Goal: Information Seeking & Learning: Check status

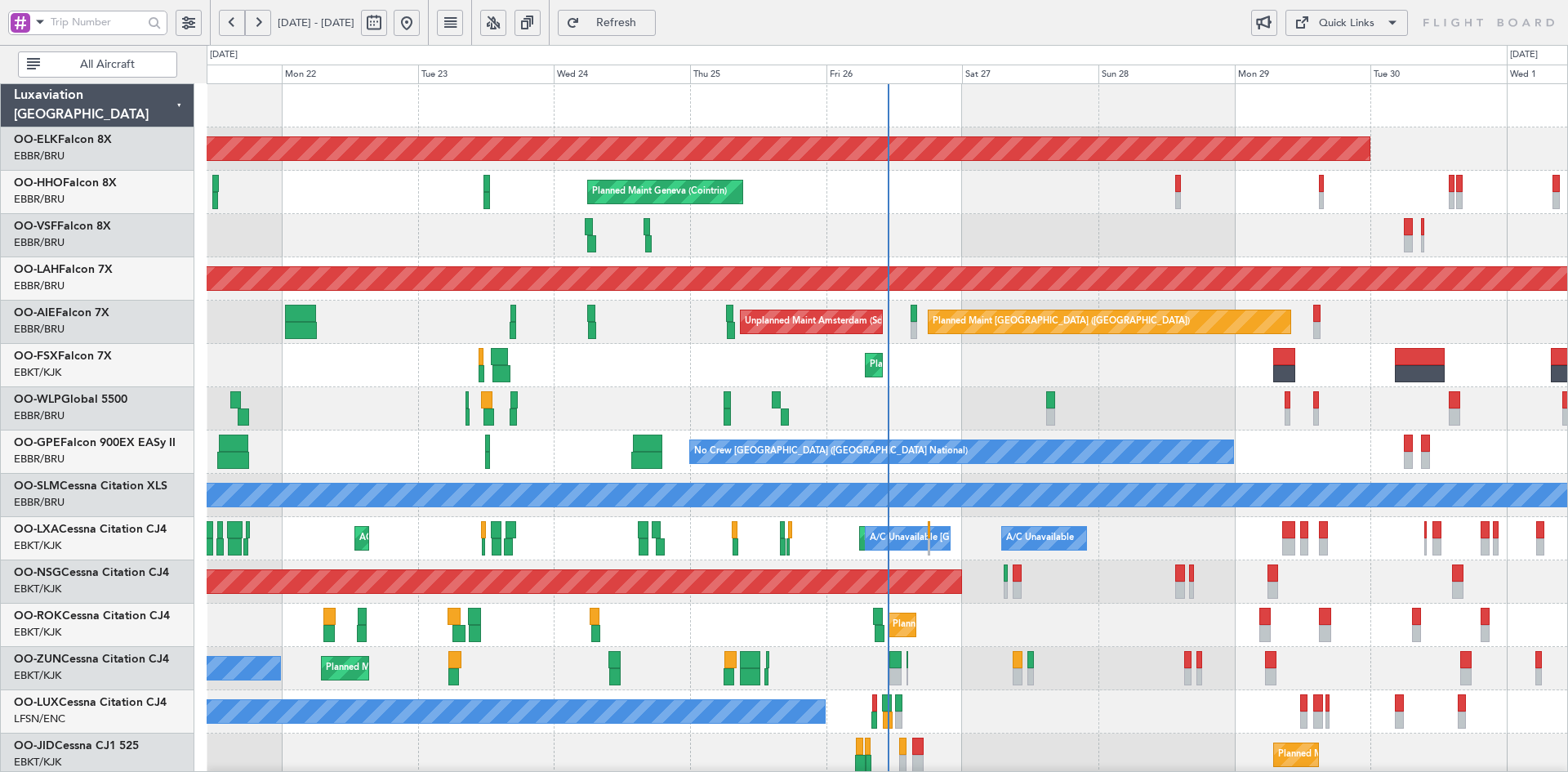
click at [1194, 336] on div "Planned Maint [GEOGRAPHIC_DATA] ([GEOGRAPHIC_DATA]) Unplanned Maint Amsterdam (…" at bounding box center [886, 322] width 1360 height 44
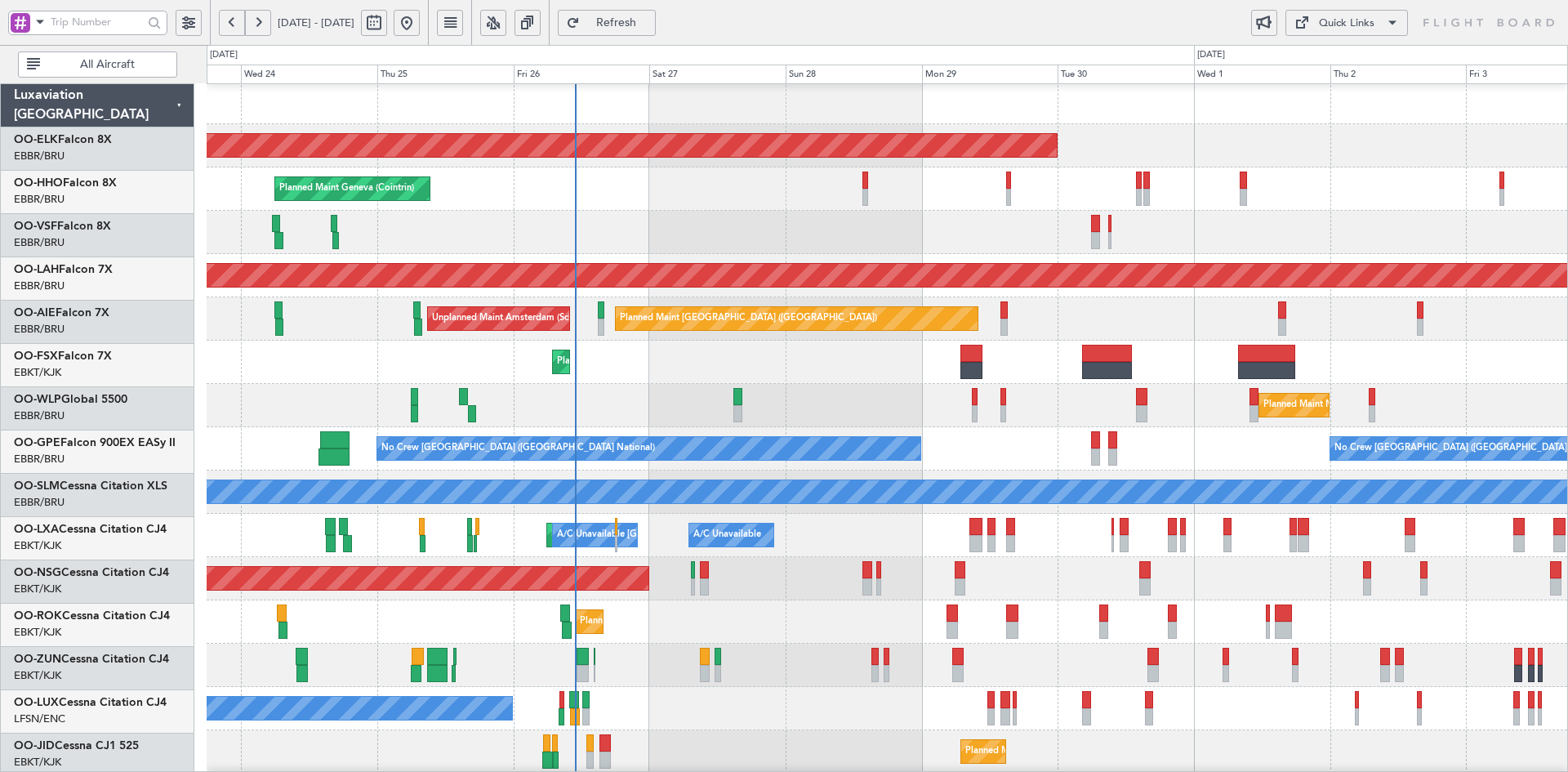
scroll to position [3, 0]
click at [905, 340] on div "Planned Maint Kortrijk-[GEOGRAPHIC_DATA]" at bounding box center [886, 362] width 1360 height 44
click at [1268, 430] on div "Planned Maint [GEOGRAPHIC_DATA] ([GEOGRAPHIC_DATA] National) No Crew [GEOGRAPHI…" at bounding box center [886, 449] width 1360 height 44
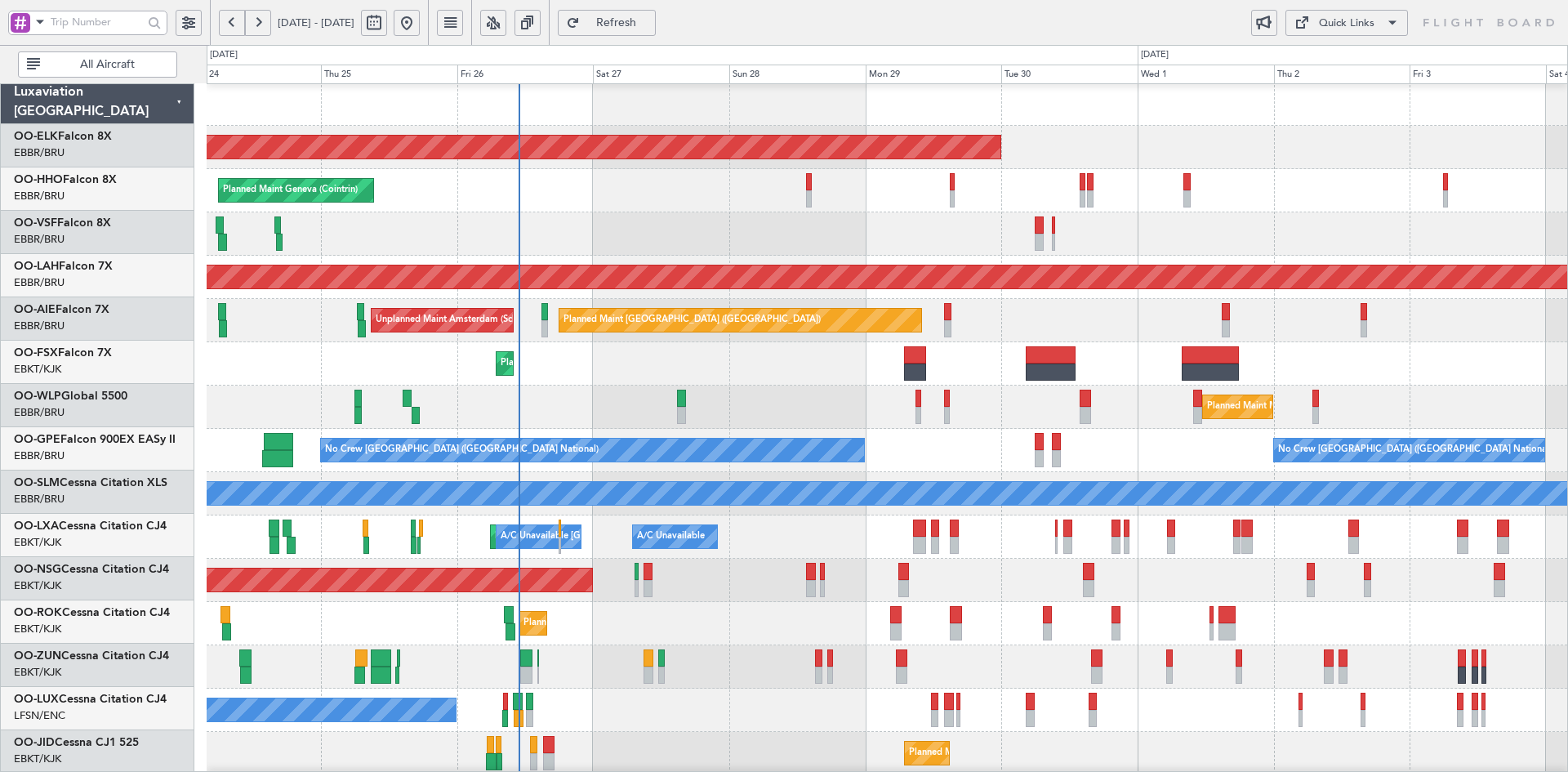
scroll to position [2, 0]
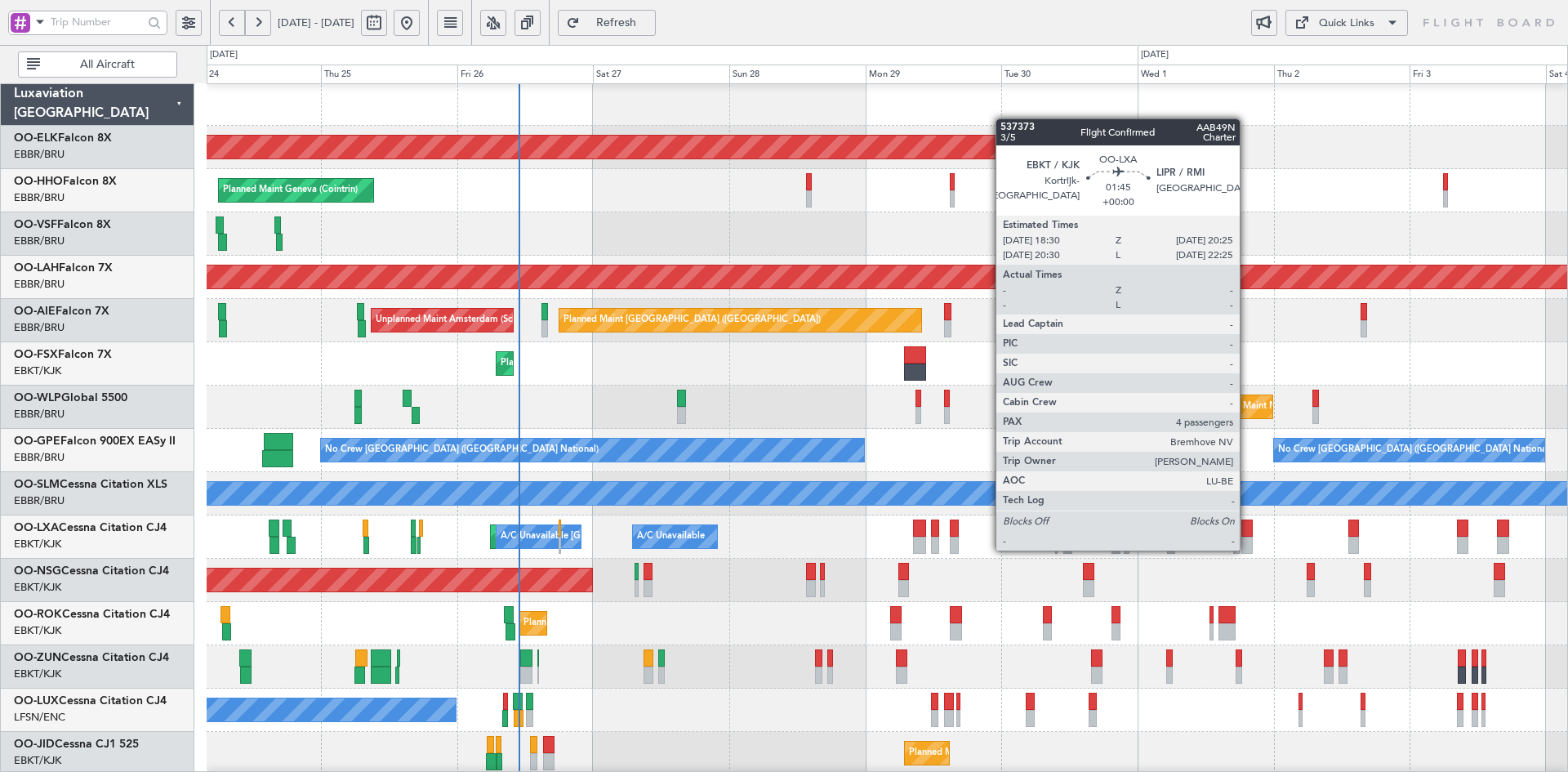
click at [1247, 549] on div at bounding box center [1247, 545] width 12 height 17
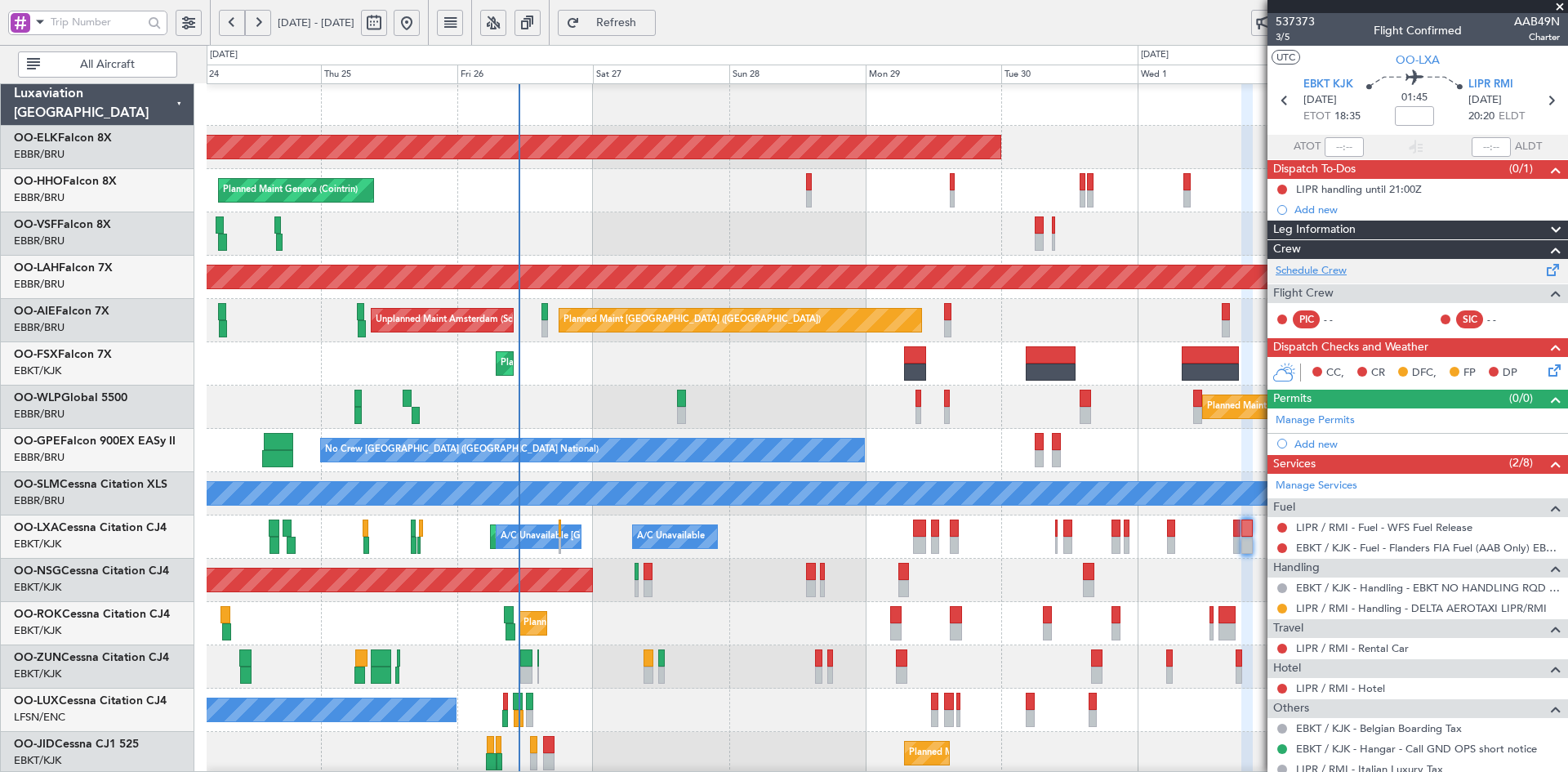
click at [1321, 273] on link "Schedule Crew" at bounding box center [1311, 271] width 71 height 16
click at [1562, 8] on span at bounding box center [1559, 7] width 16 height 15
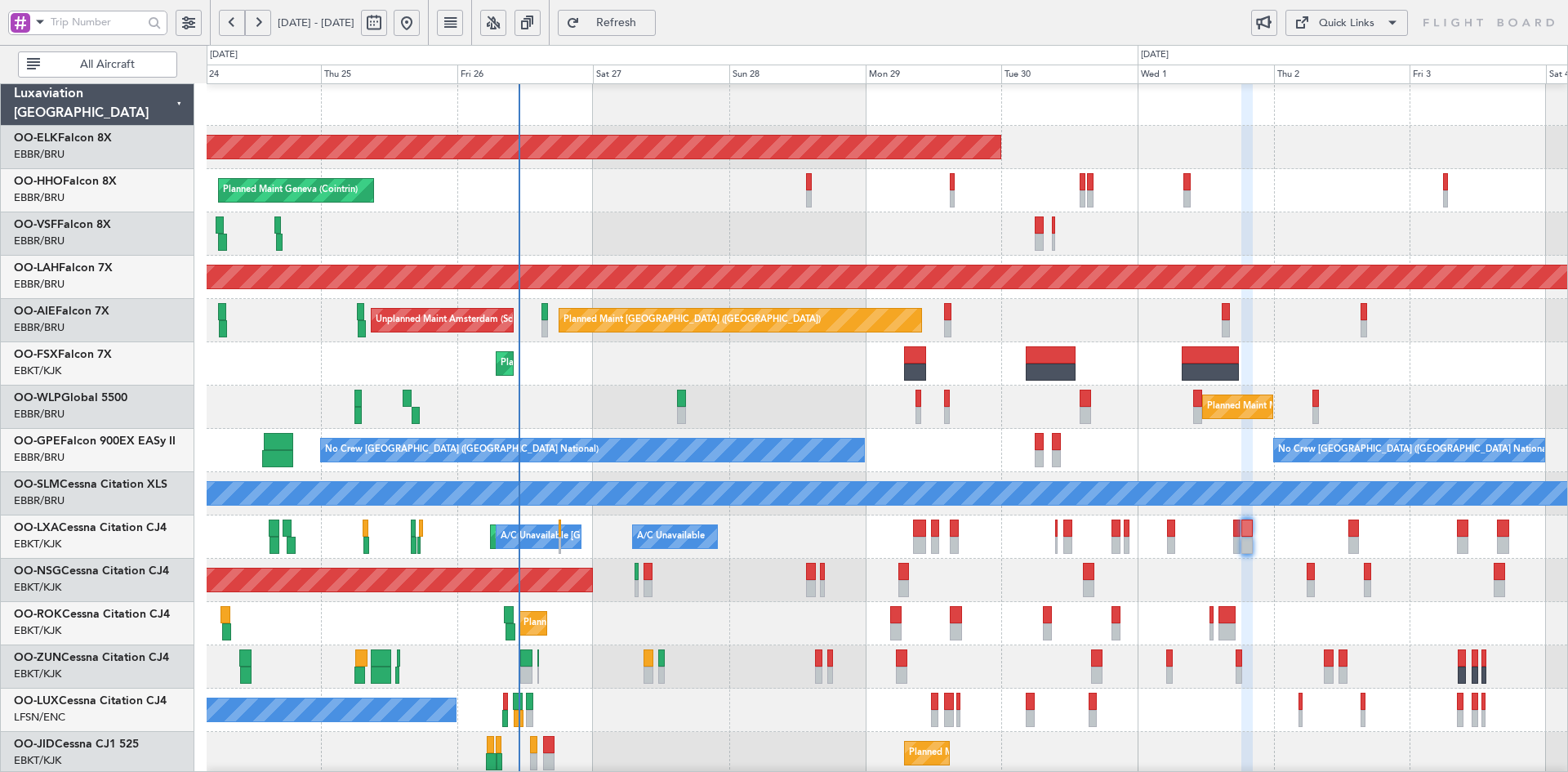
type input "0"
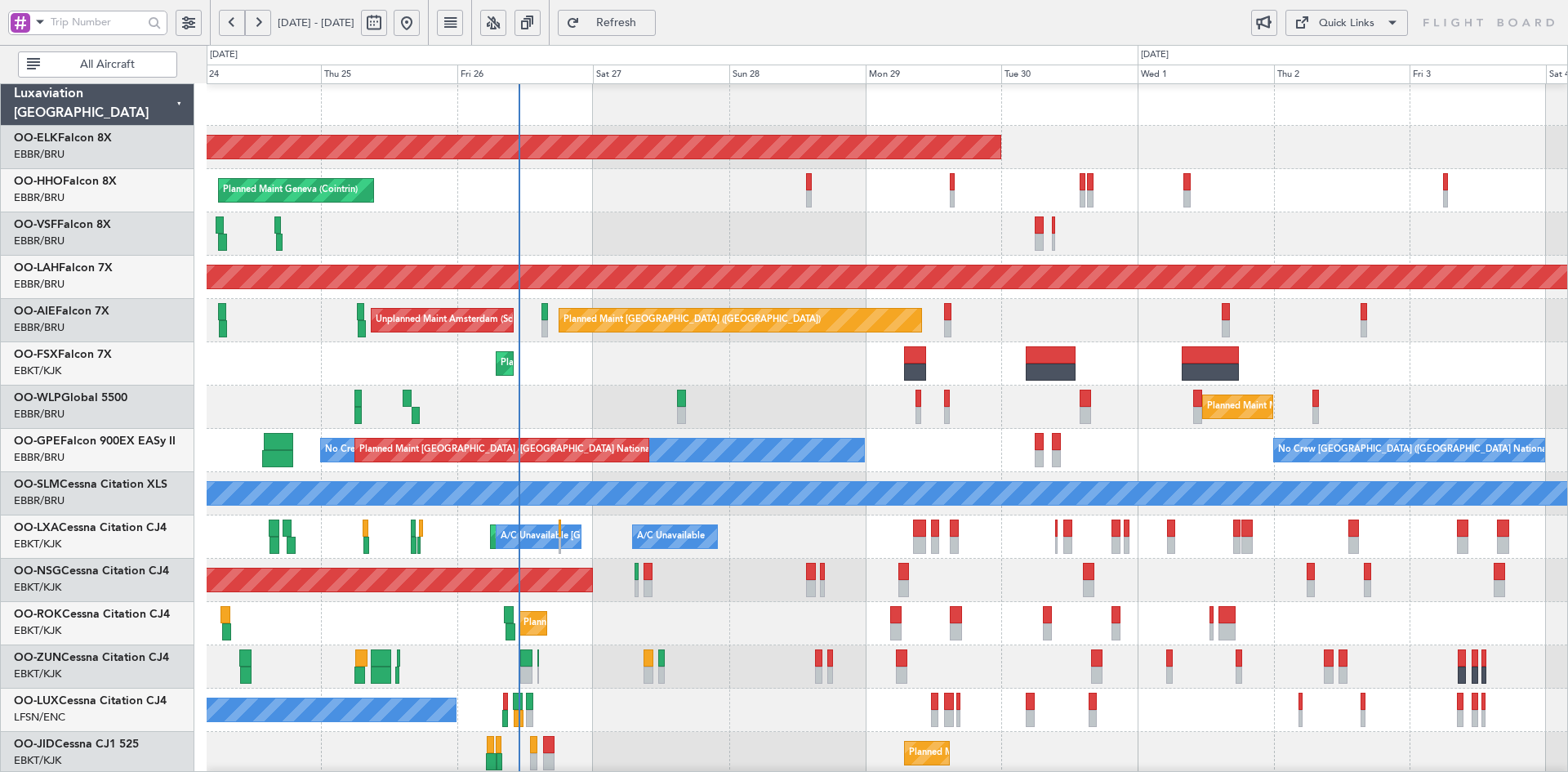
click at [954, 391] on div "Planned Maint Milan (Linate)" at bounding box center [886, 407] width 1360 height 44
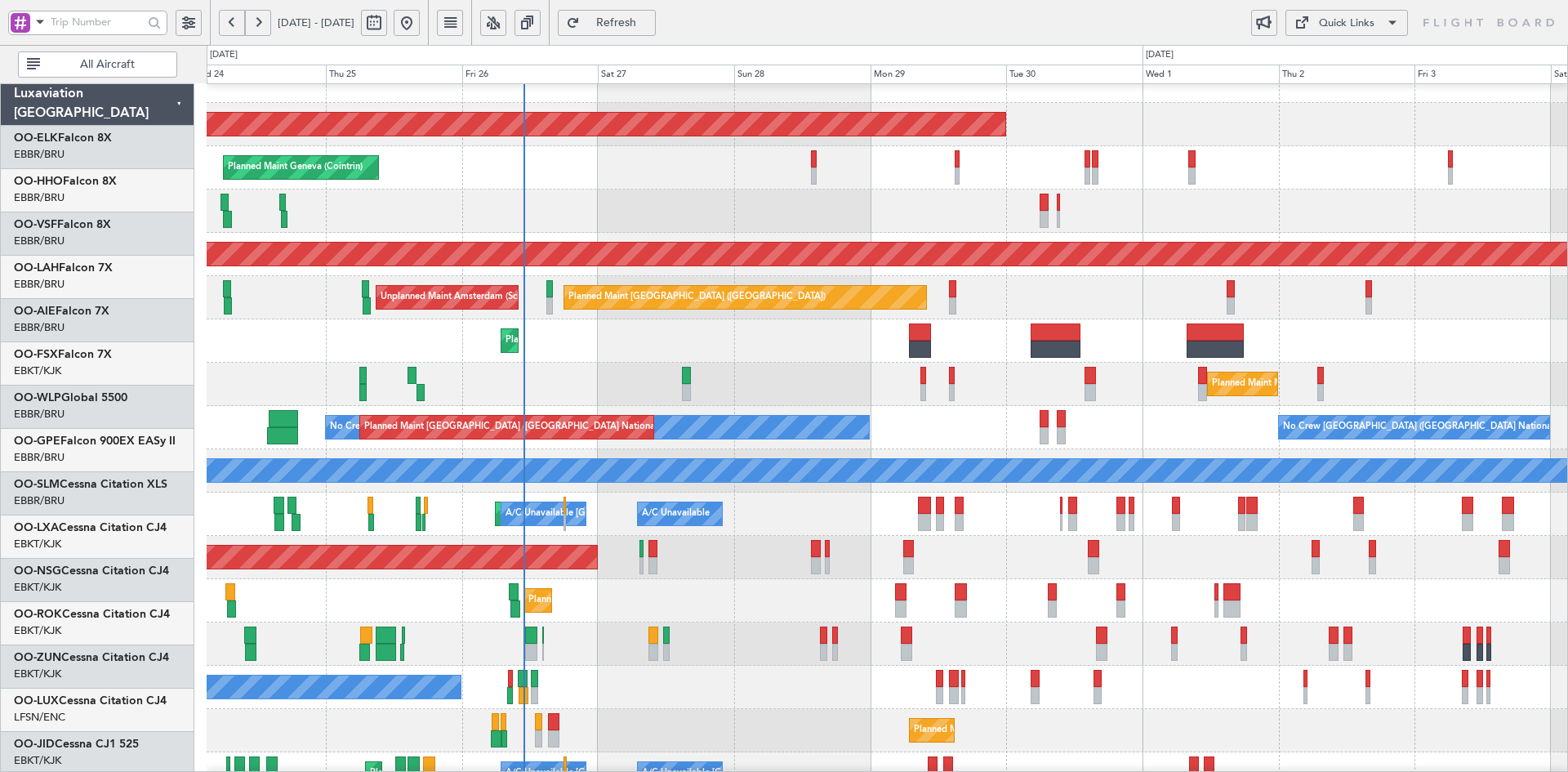
scroll to position [24, 0]
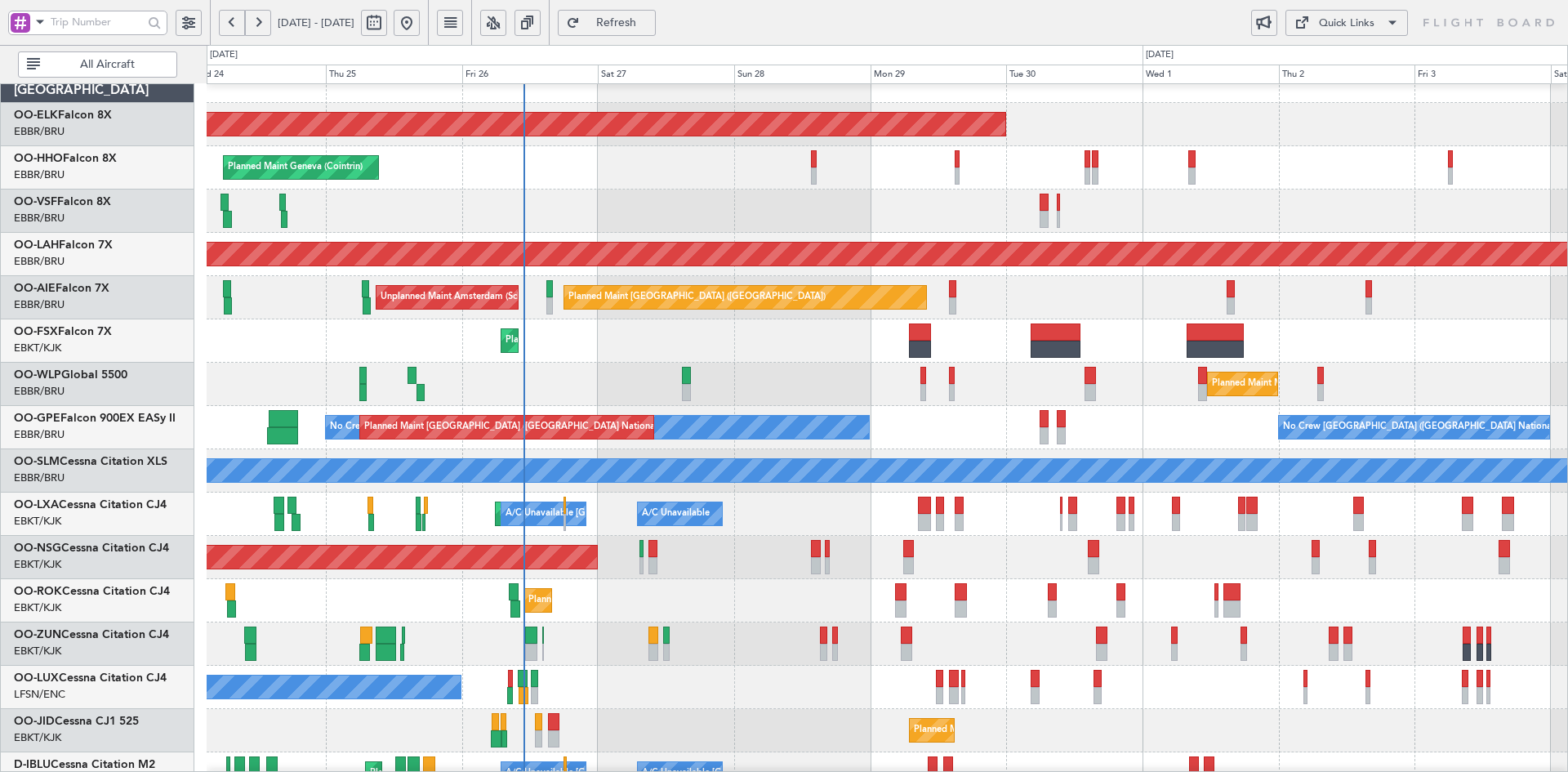
click at [1193, 651] on div "Planned Maint Kortrijk-[GEOGRAPHIC_DATA] Owner" at bounding box center [886, 644] width 1360 height 44
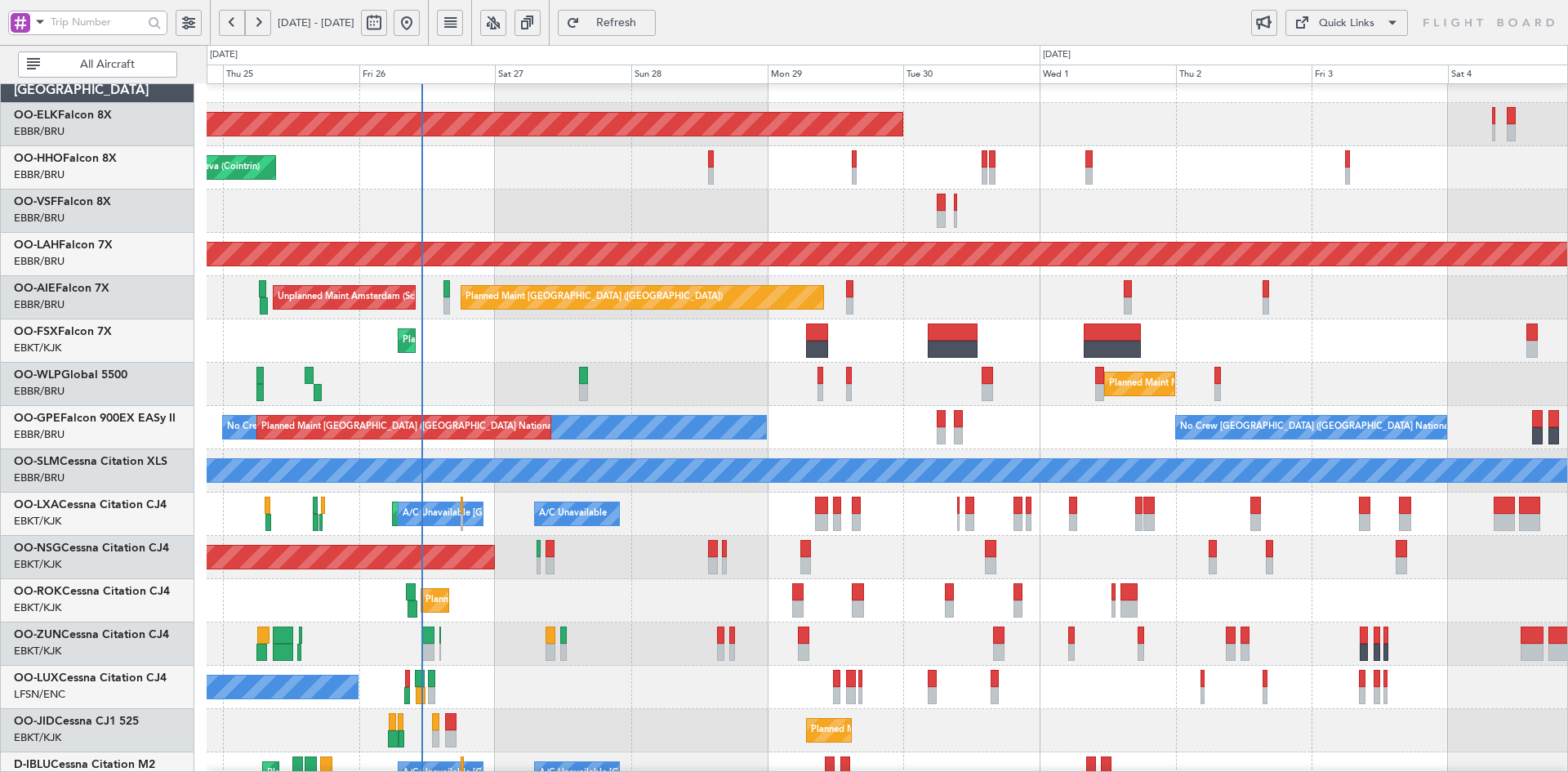
click at [1179, 620] on div "Planned Maint Kortrijk-[GEOGRAPHIC_DATA]" at bounding box center [886, 600] width 1360 height 44
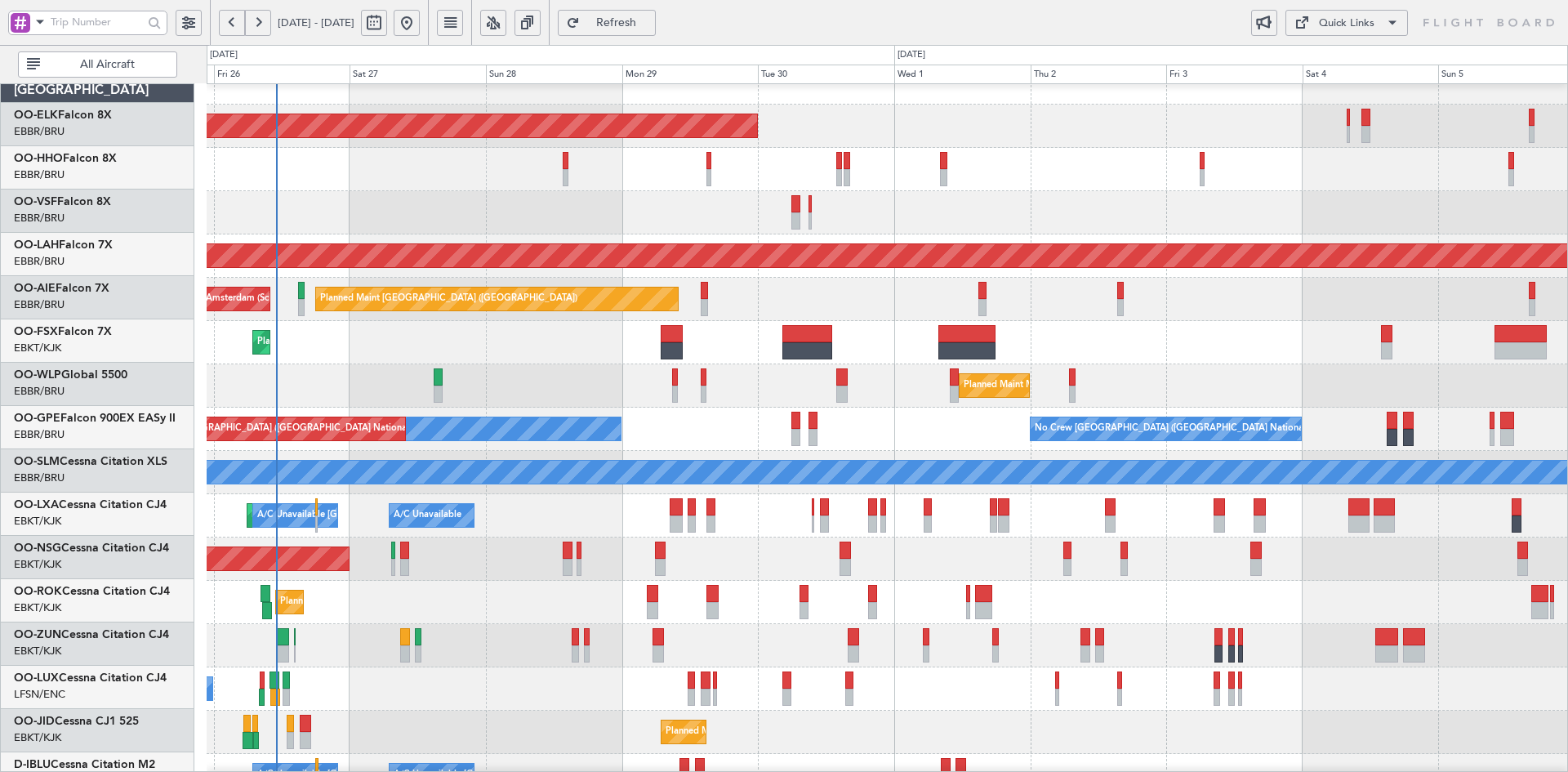
scroll to position [23, 0]
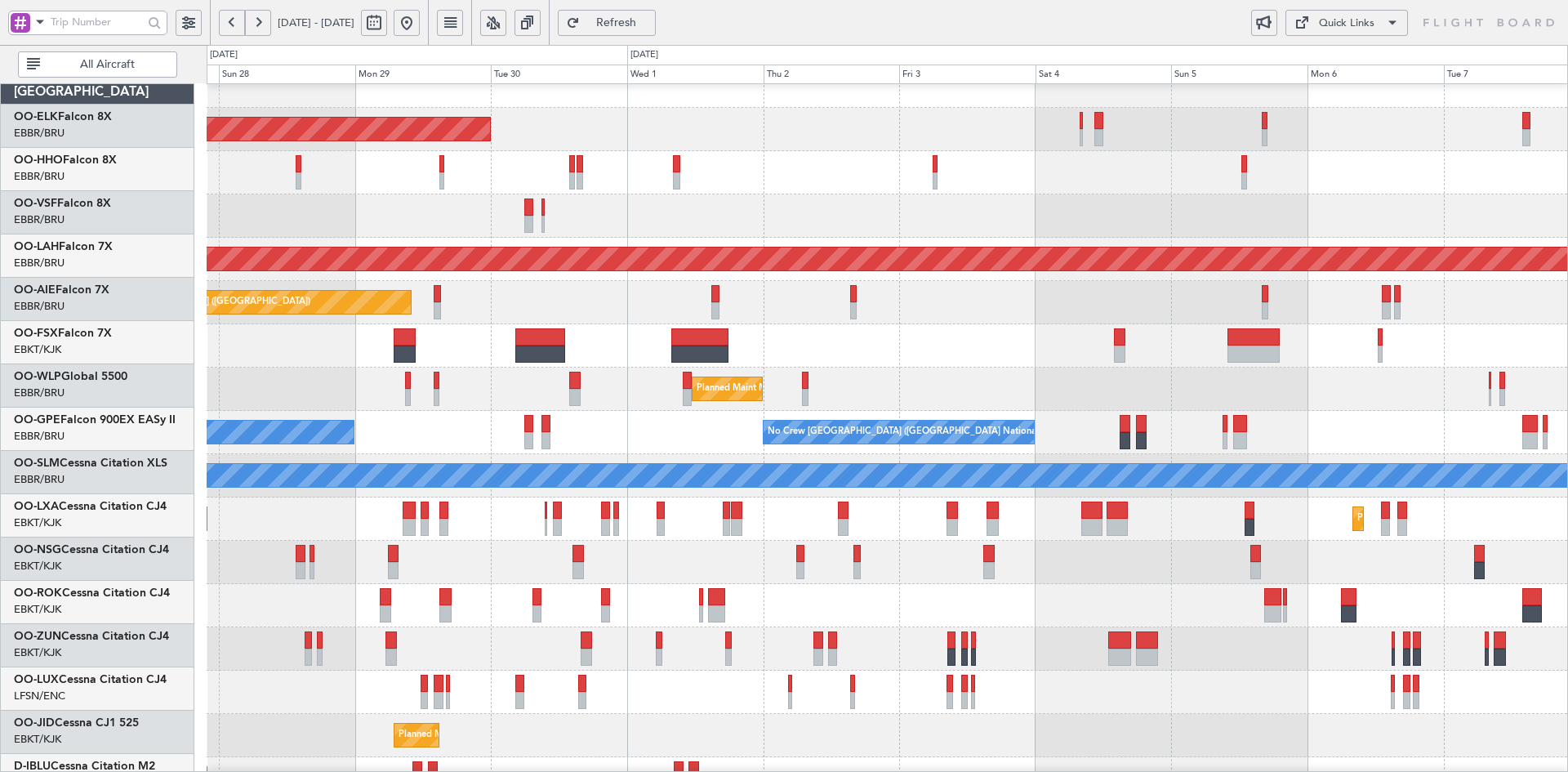
click at [1096, 583] on div "Planned Maint [GEOGRAPHIC_DATA] ([GEOGRAPHIC_DATA])" at bounding box center [886, 563] width 1360 height 44
click at [1031, 341] on div "Planned Maint Kortrijk-[GEOGRAPHIC_DATA]" at bounding box center [886, 345] width 1360 height 44
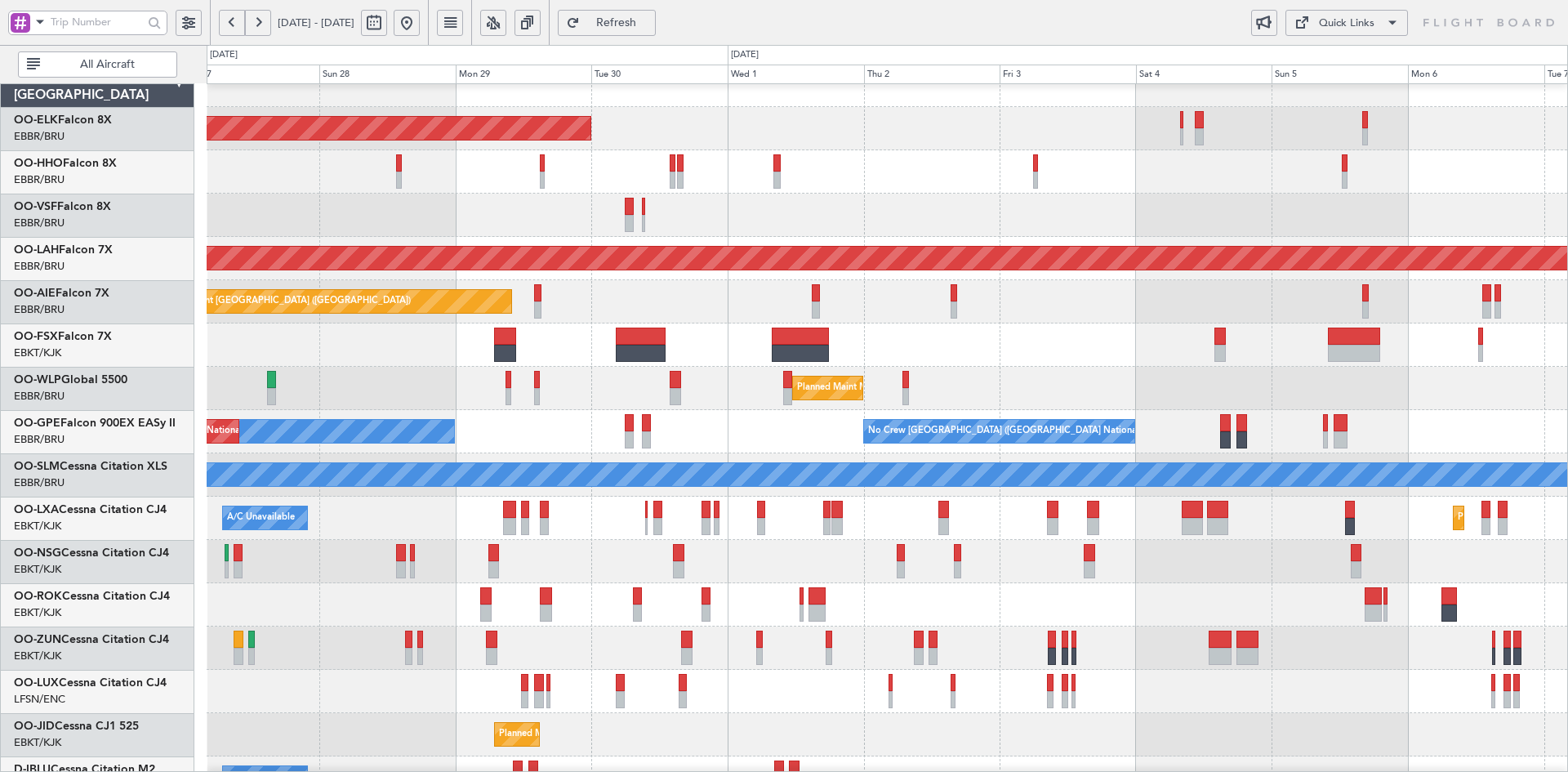
scroll to position [20, 0]
click at [870, 398] on div "Planned Maint Milan (Linate)" at bounding box center [886, 388] width 1360 height 44
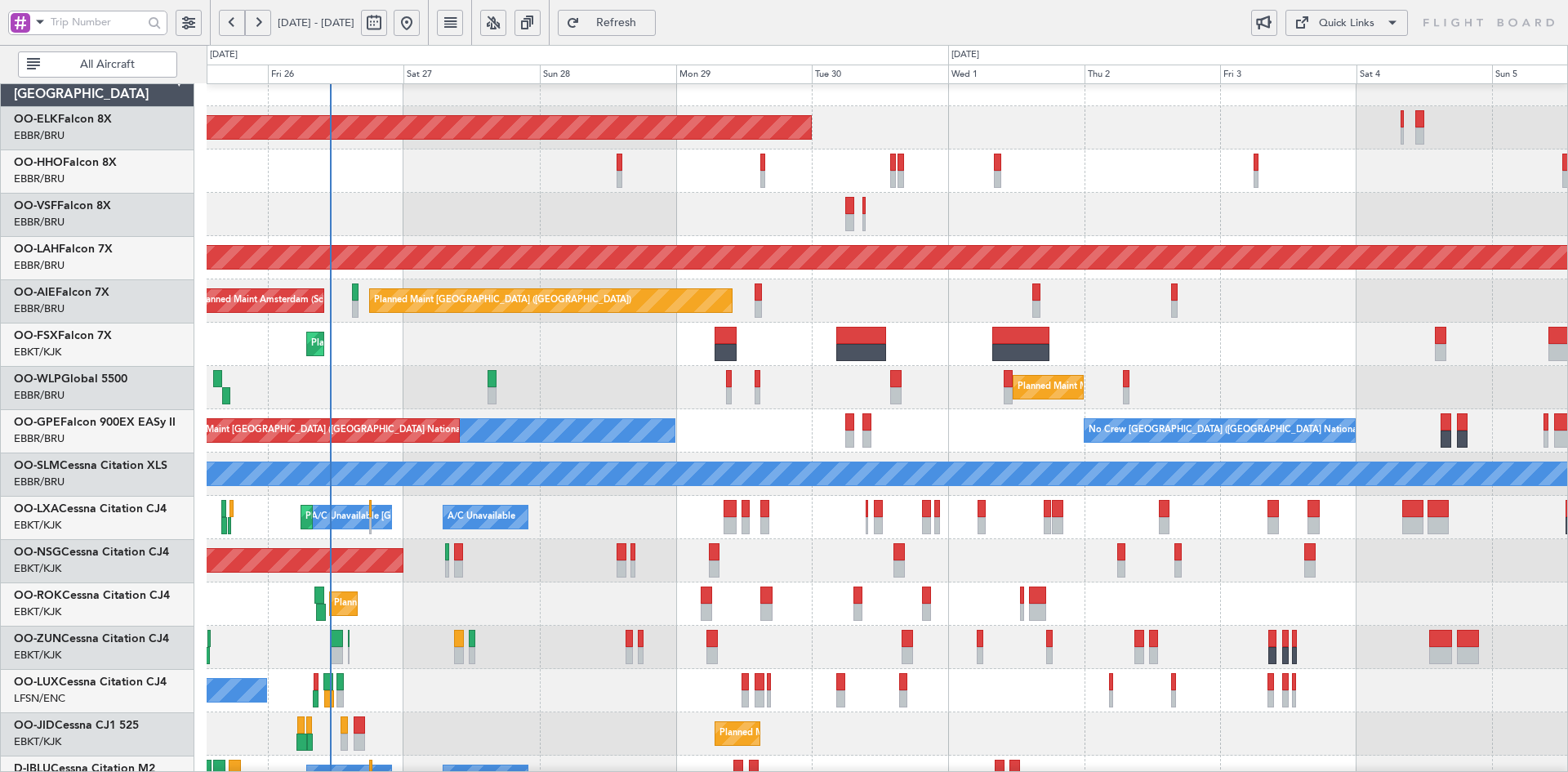
scroll to position [21, 0]
click at [857, 391] on div "Planned Maint Kortrijk-[GEOGRAPHIC_DATA] Planned Maint Geneva ([GEOGRAPHIC_DATA…" at bounding box center [886, 496] width 1360 height 866
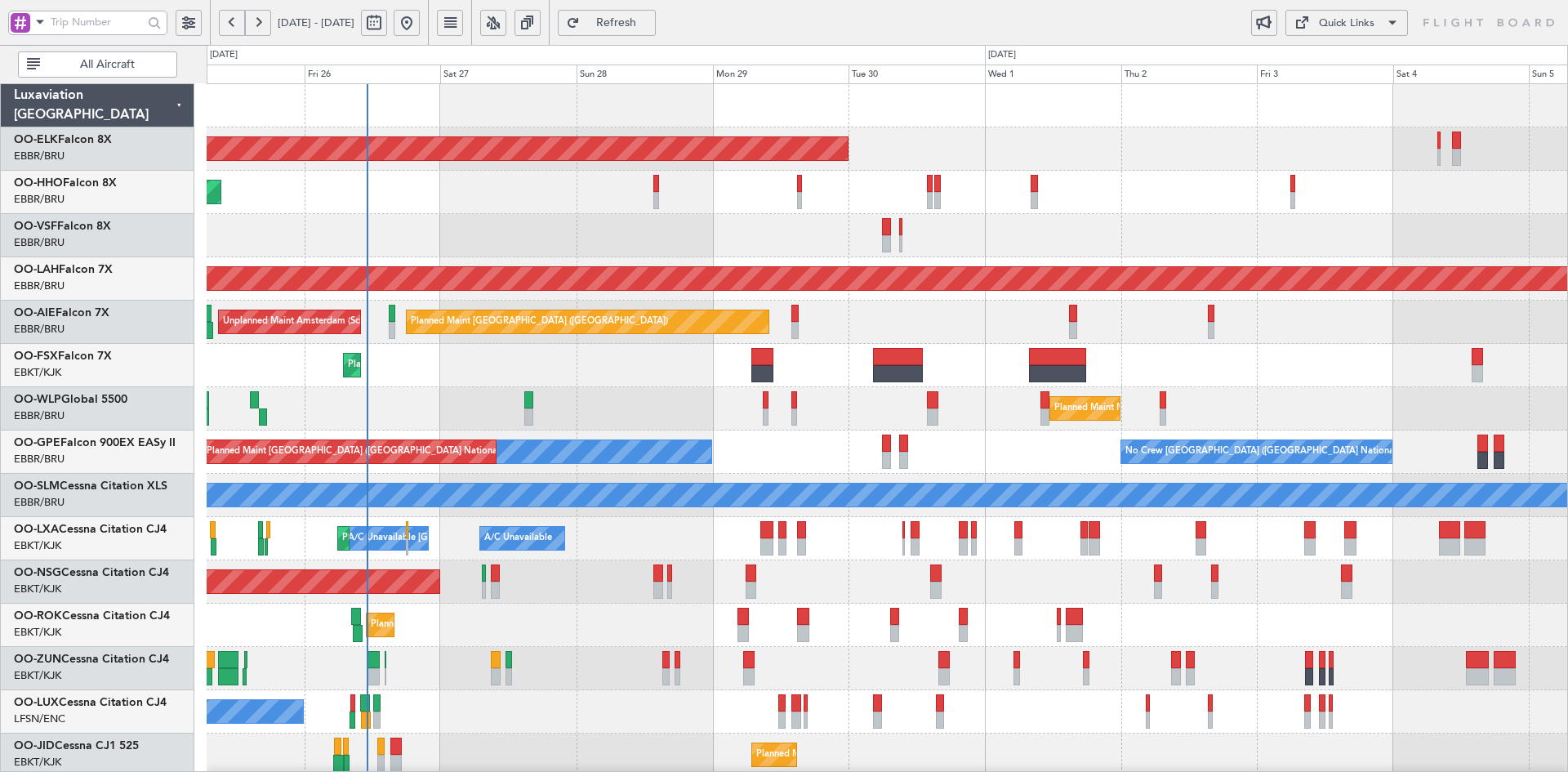
click at [1019, 233] on div at bounding box center [886, 236] width 1360 height 44
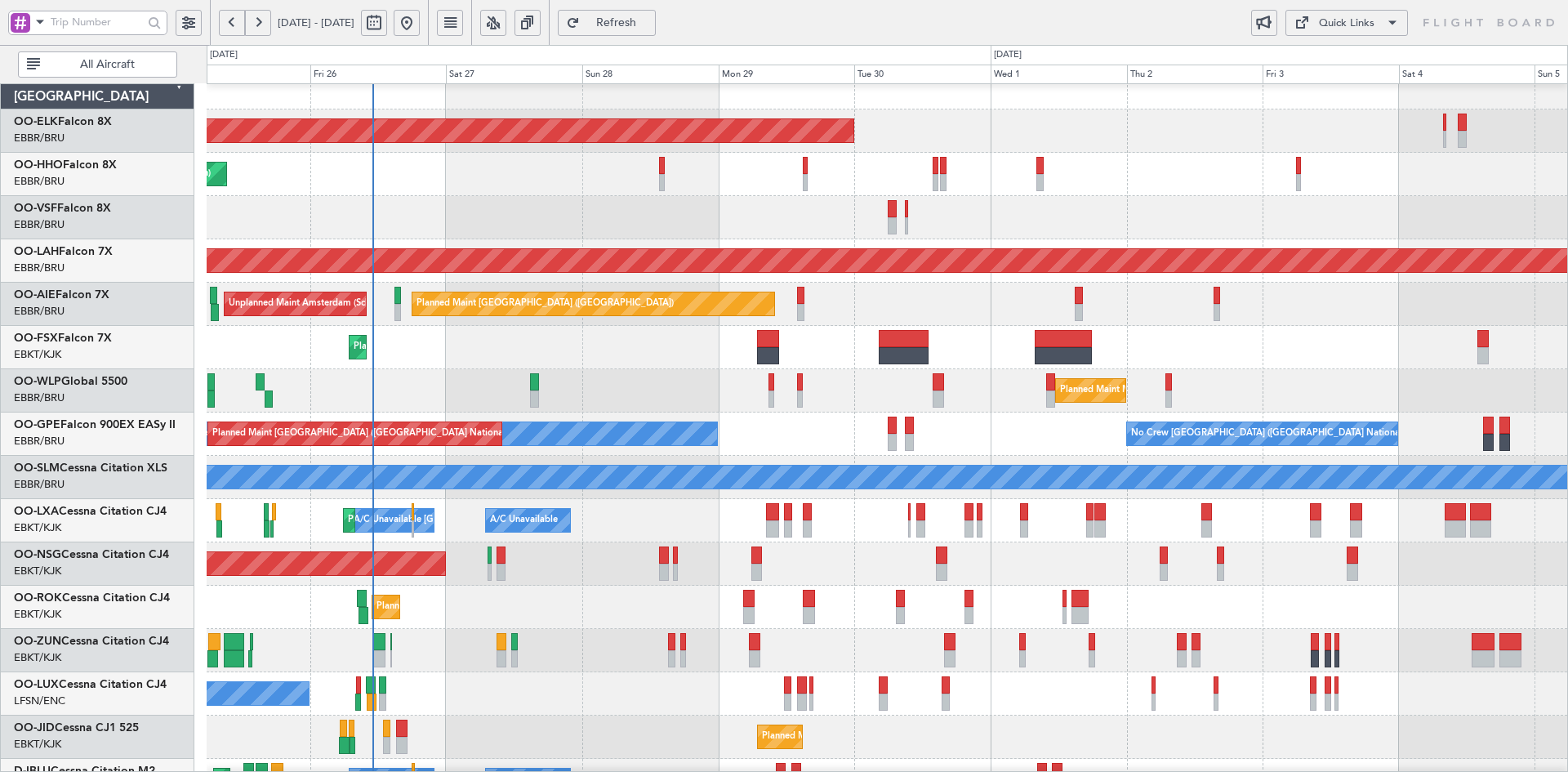
click at [1246, 326] on div "Planned Maint Kortrijk-[GEOGRAPHIC_DATA]" at bounding box center [886, 347] width 1360 height 44
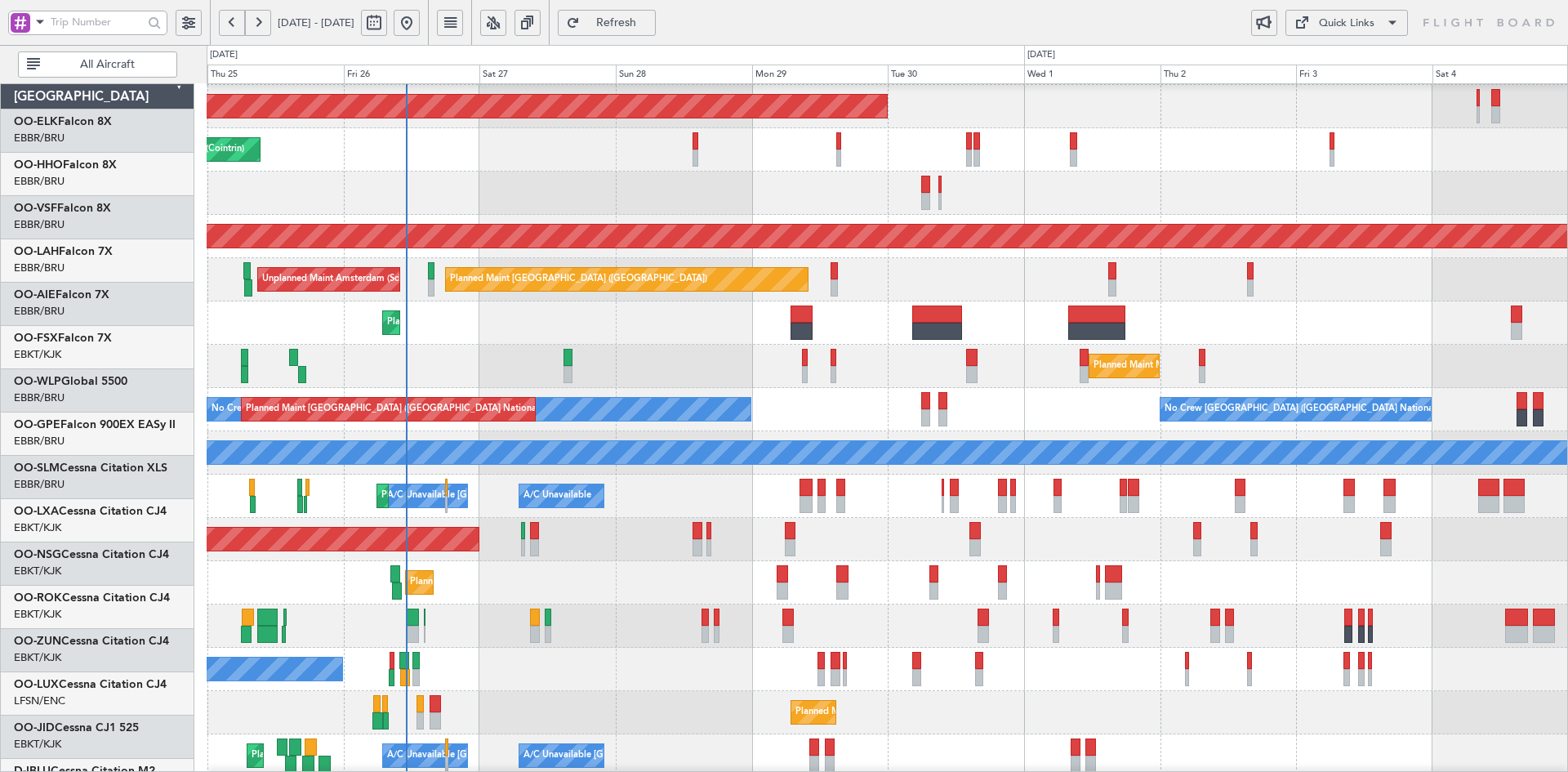
scroll to position [43, 0]
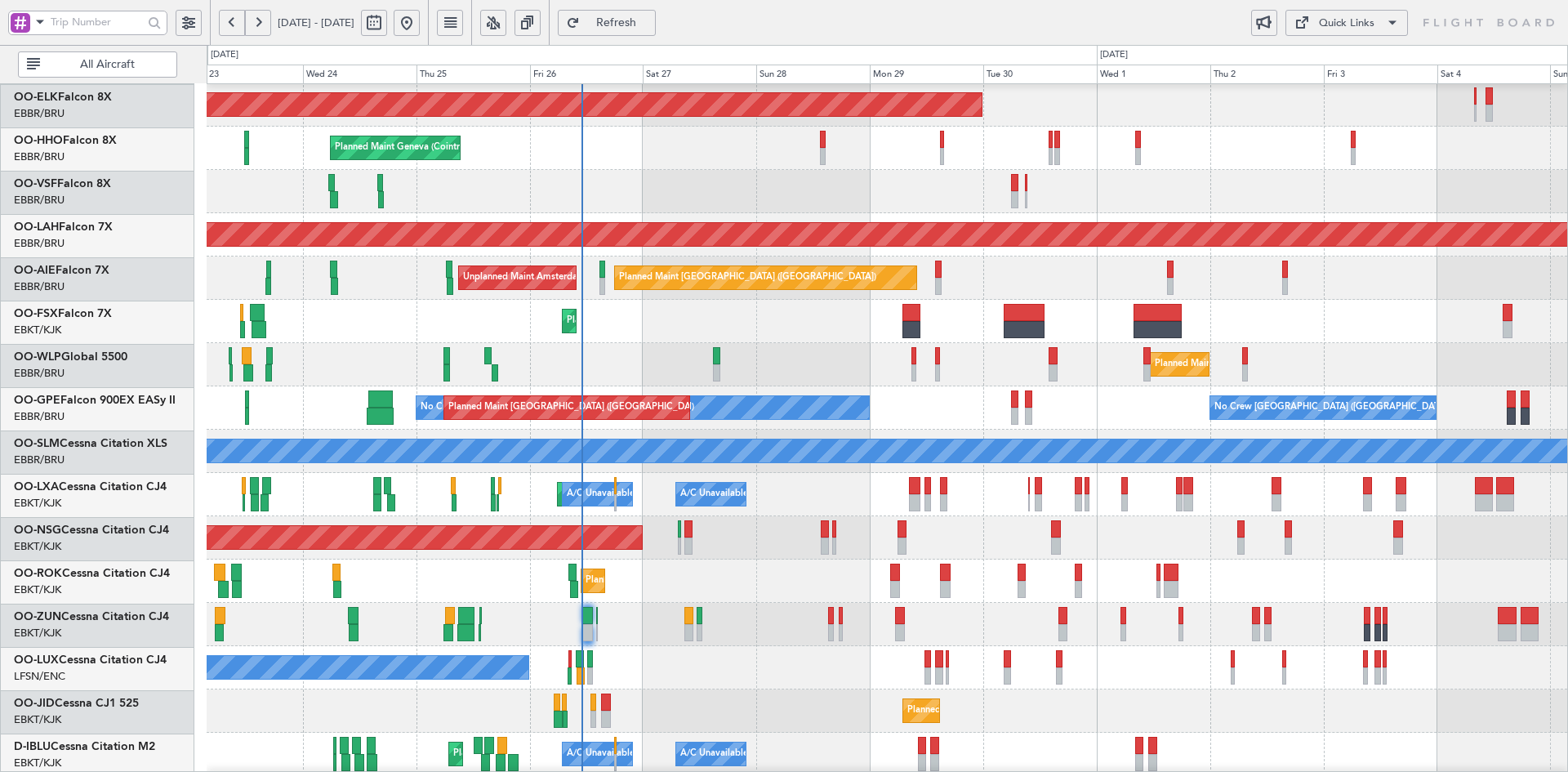
click at [753, 158] on div "Planned Maint Geneva (Cointrin)" at bounding box center [886, 148] width 1360 height 44
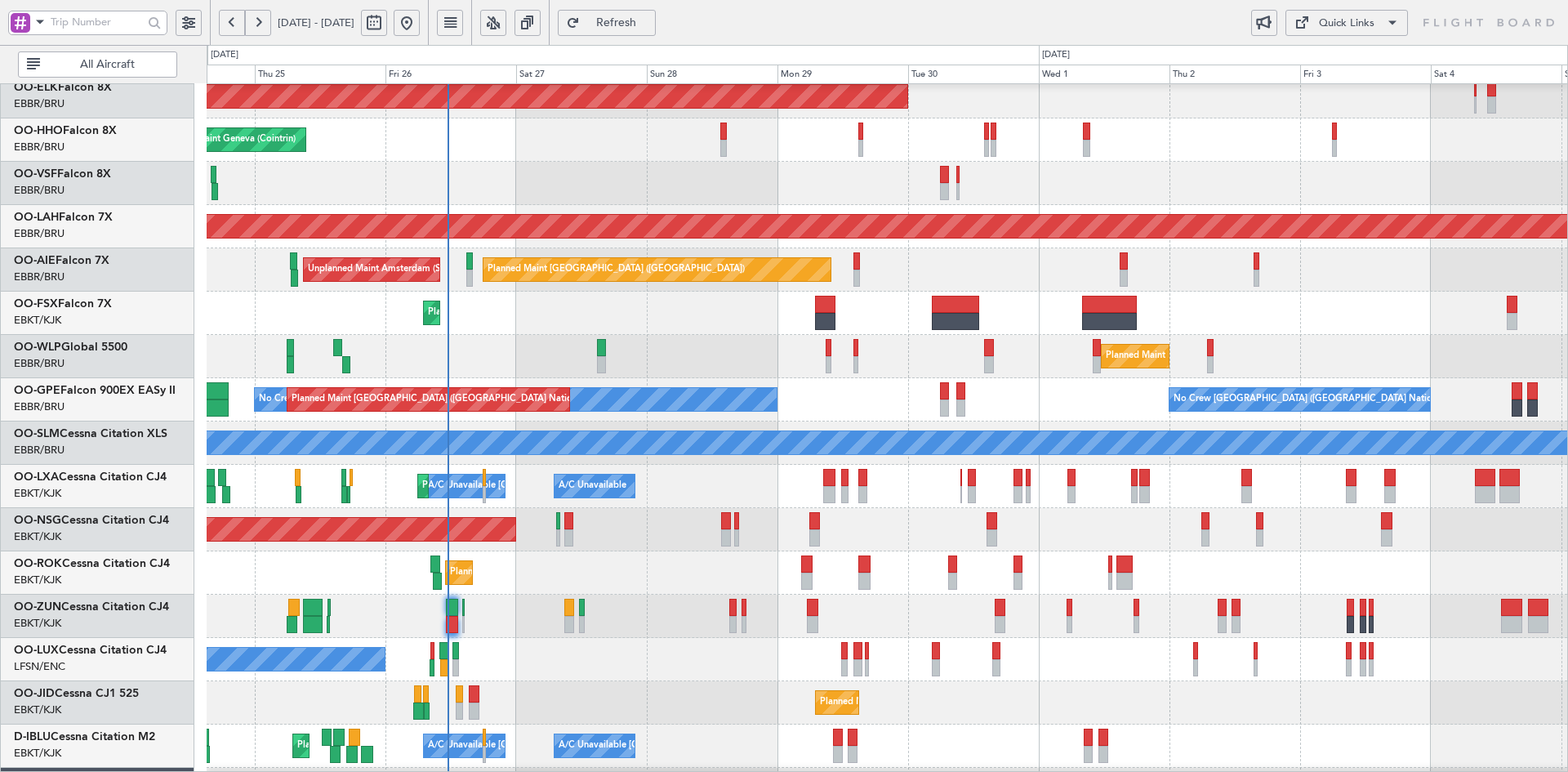
scroll to position [48, 0]
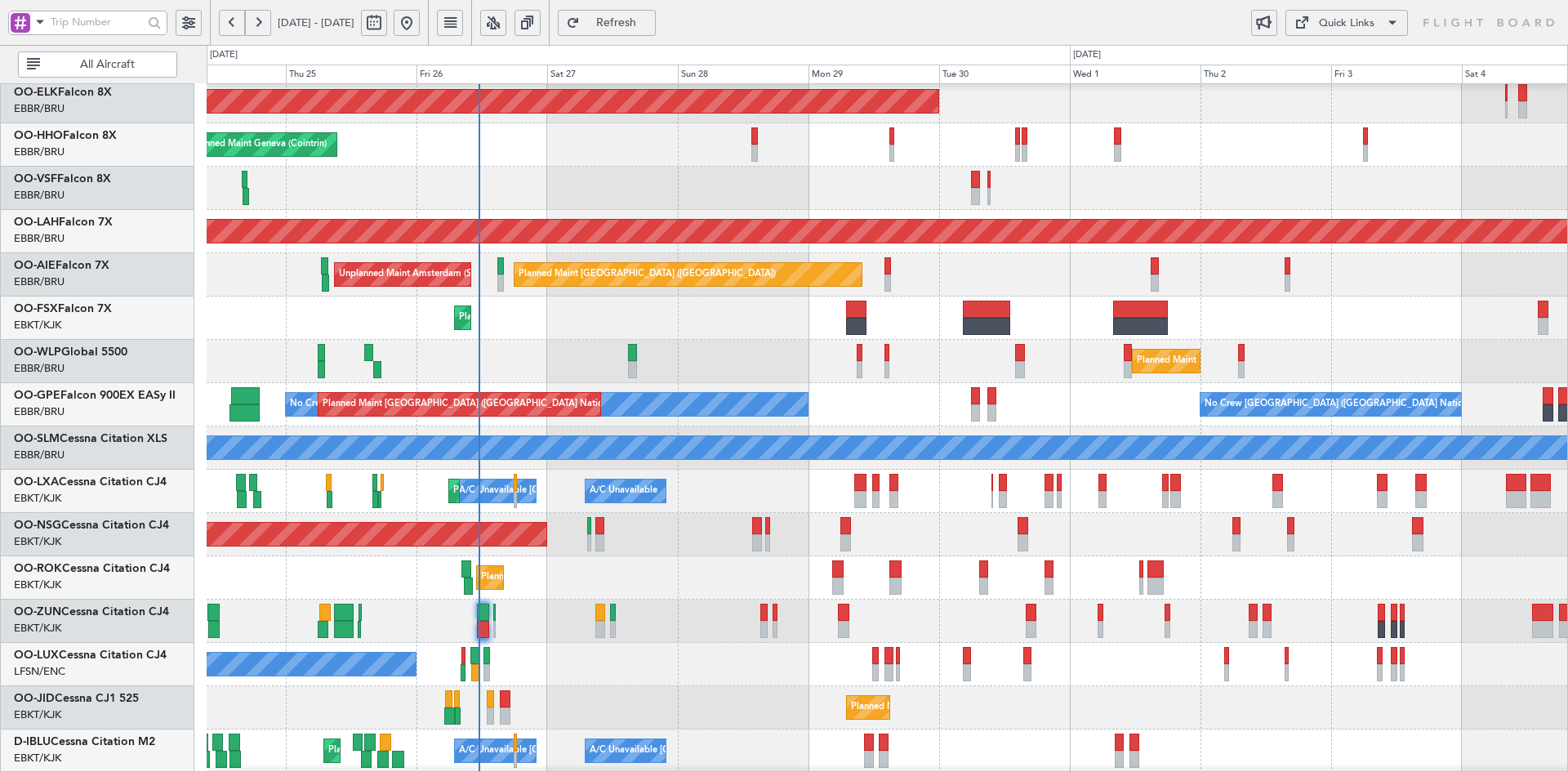
click at [1219, 160] on div "Planned Maint Geneva (Cointrin)" at bounding box center [886, 145] width 1360 height 44
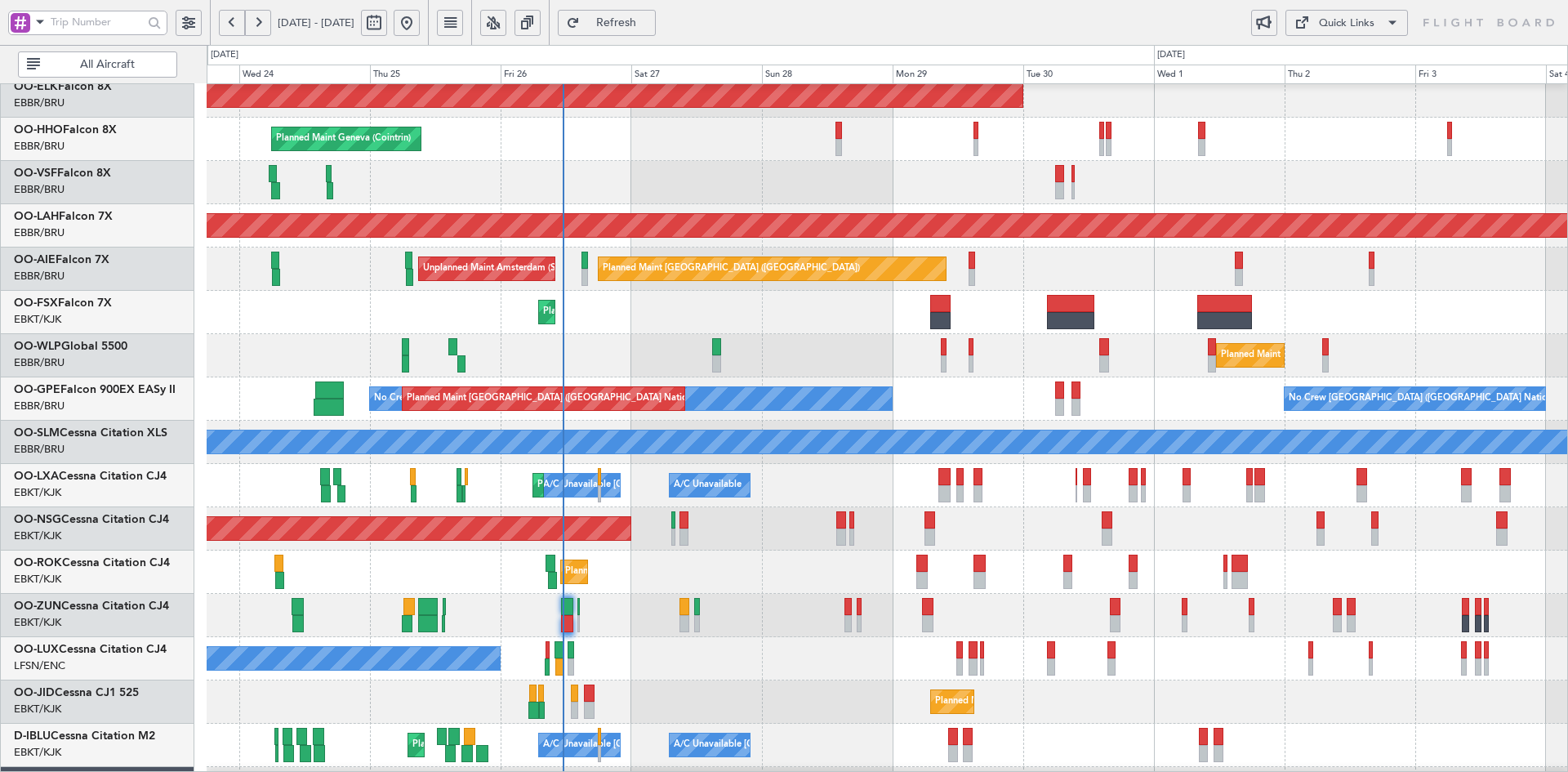
click at [650, 318] on div "Planned Maint Kortrijk-[GEOGRAPHIC_DATA]" at bounding box center [886, 312] width 1360 height 44
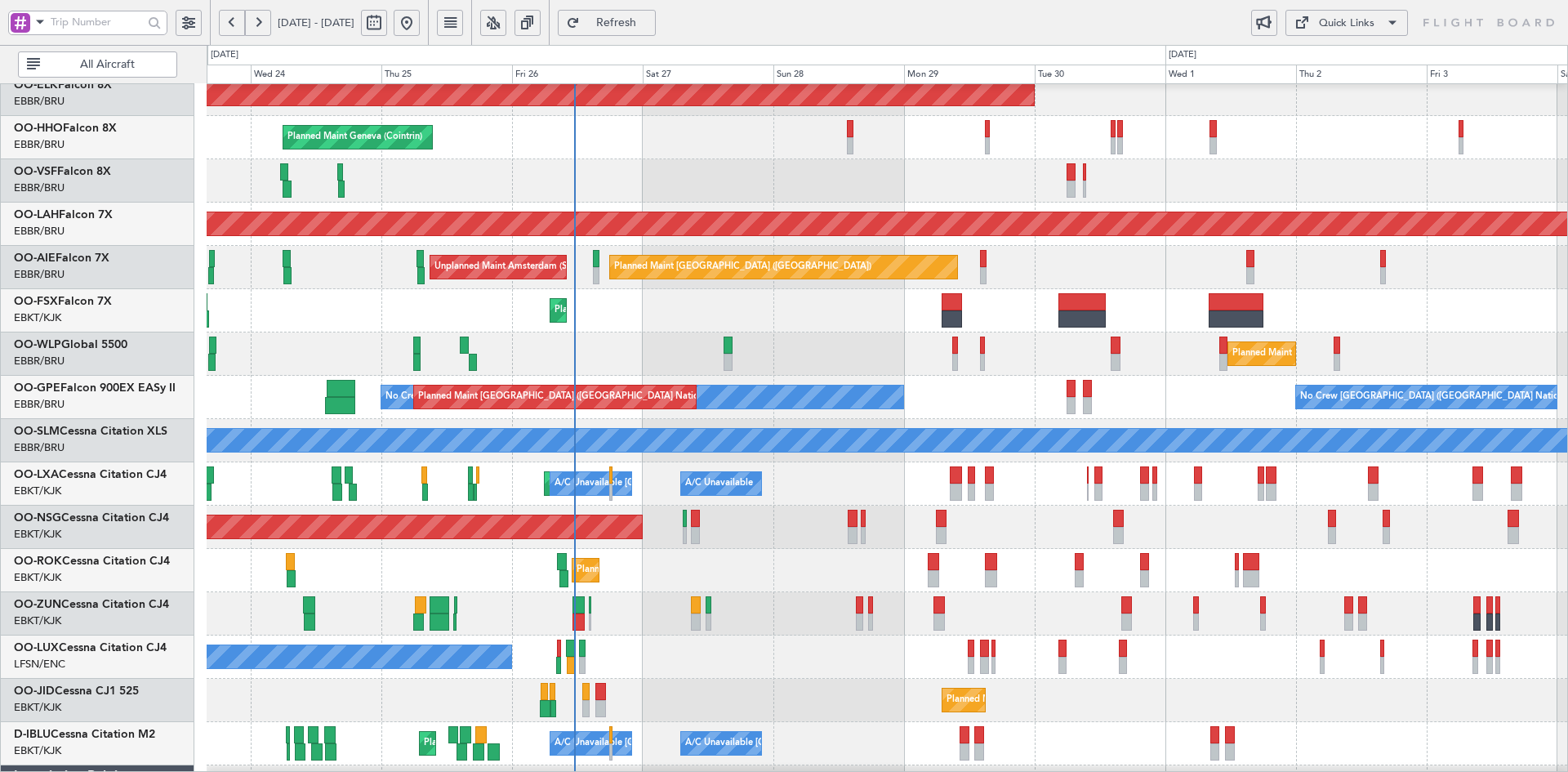
scroll to position [59, 0]
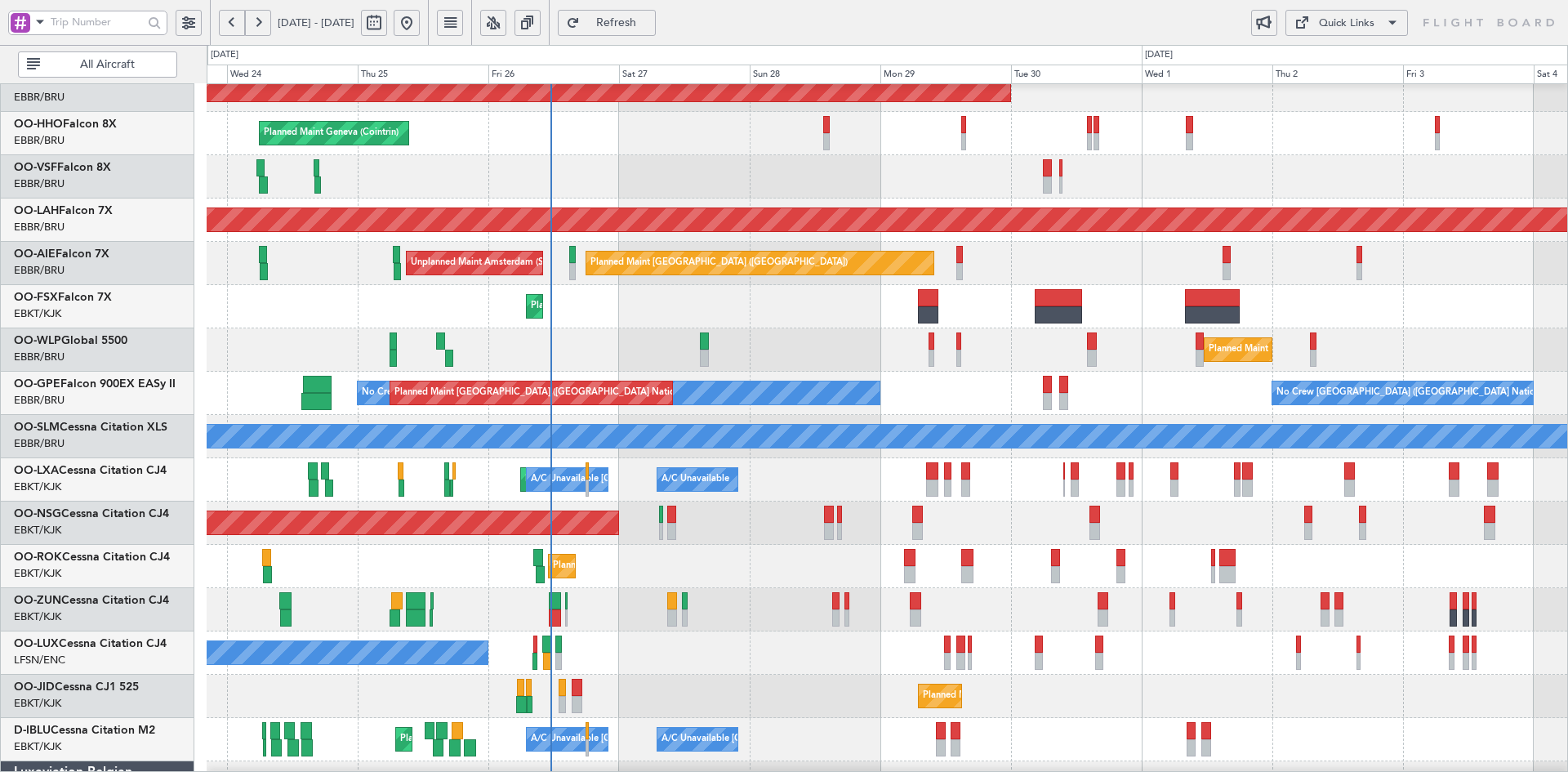
click at [1322, 568] on div "Planned Maint Kortrijk-[GEOGRAPHIC_DATA]" at bounding box center [886, 566] width 1360 height 44
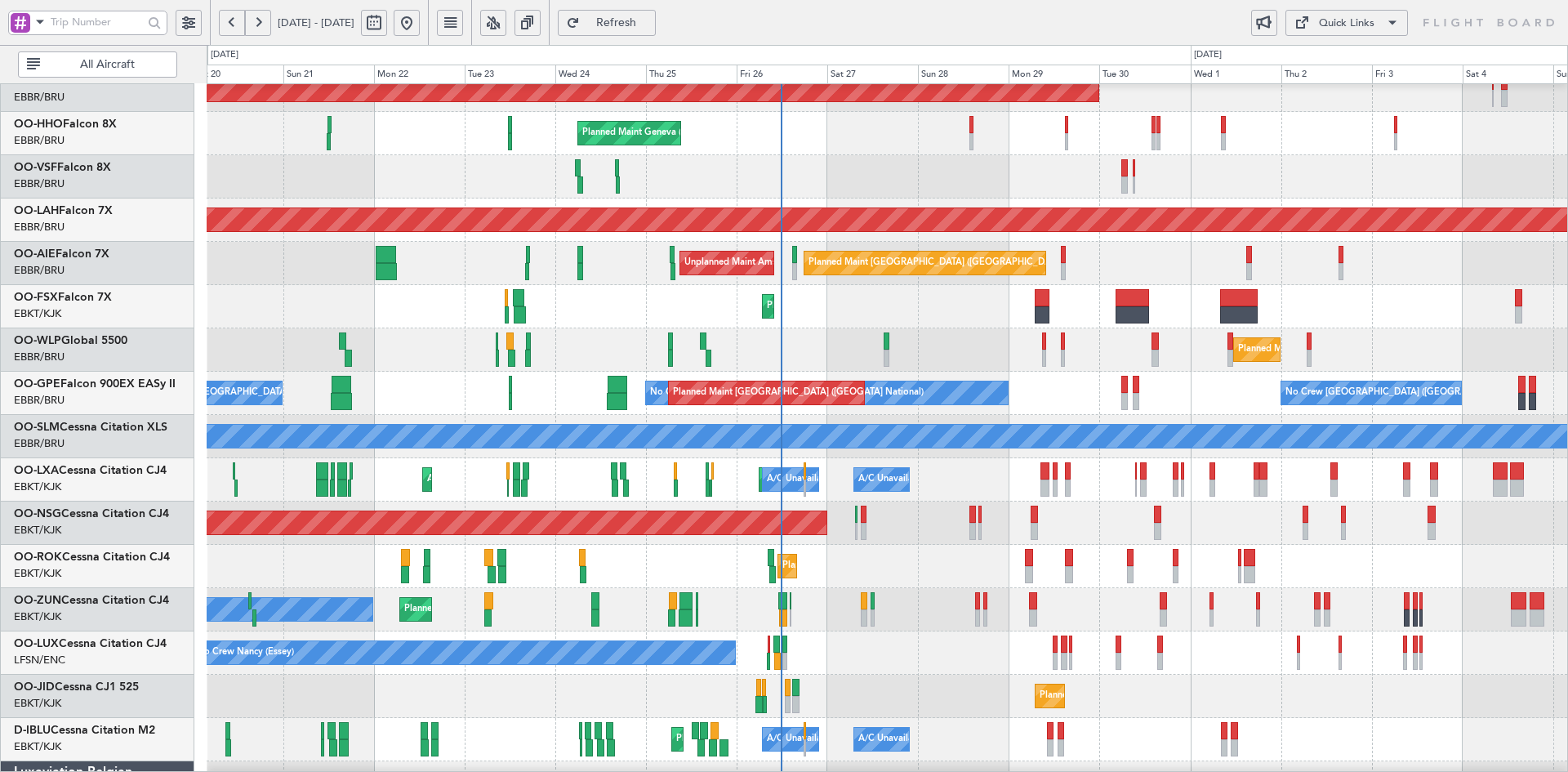
click at [1245, 359] on div "Planned Maint Milan (Linate) Planned Maint Liege" at bounding box center [886, 350] width 1360 height 44
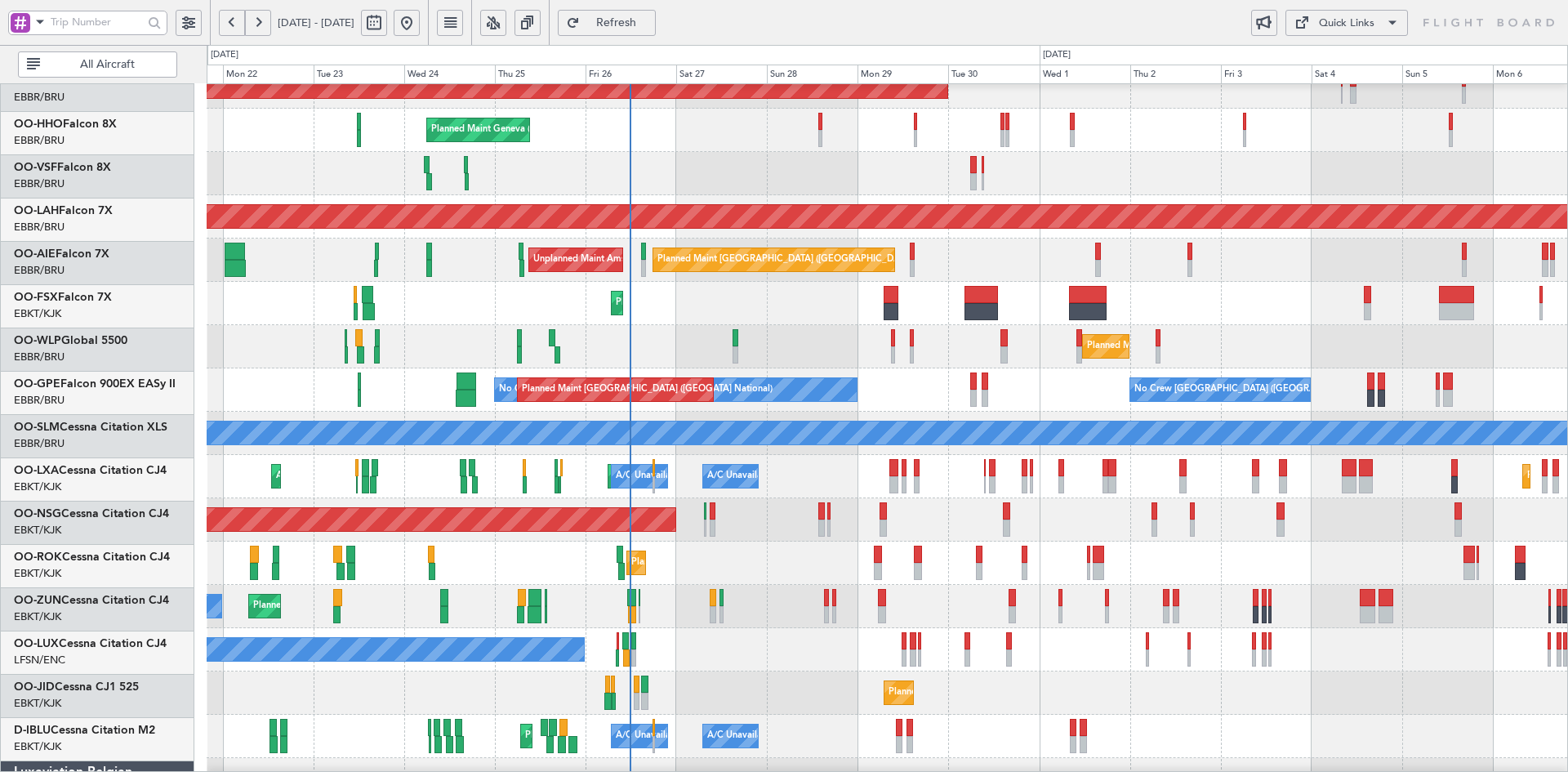
scroll to position [62, 0]
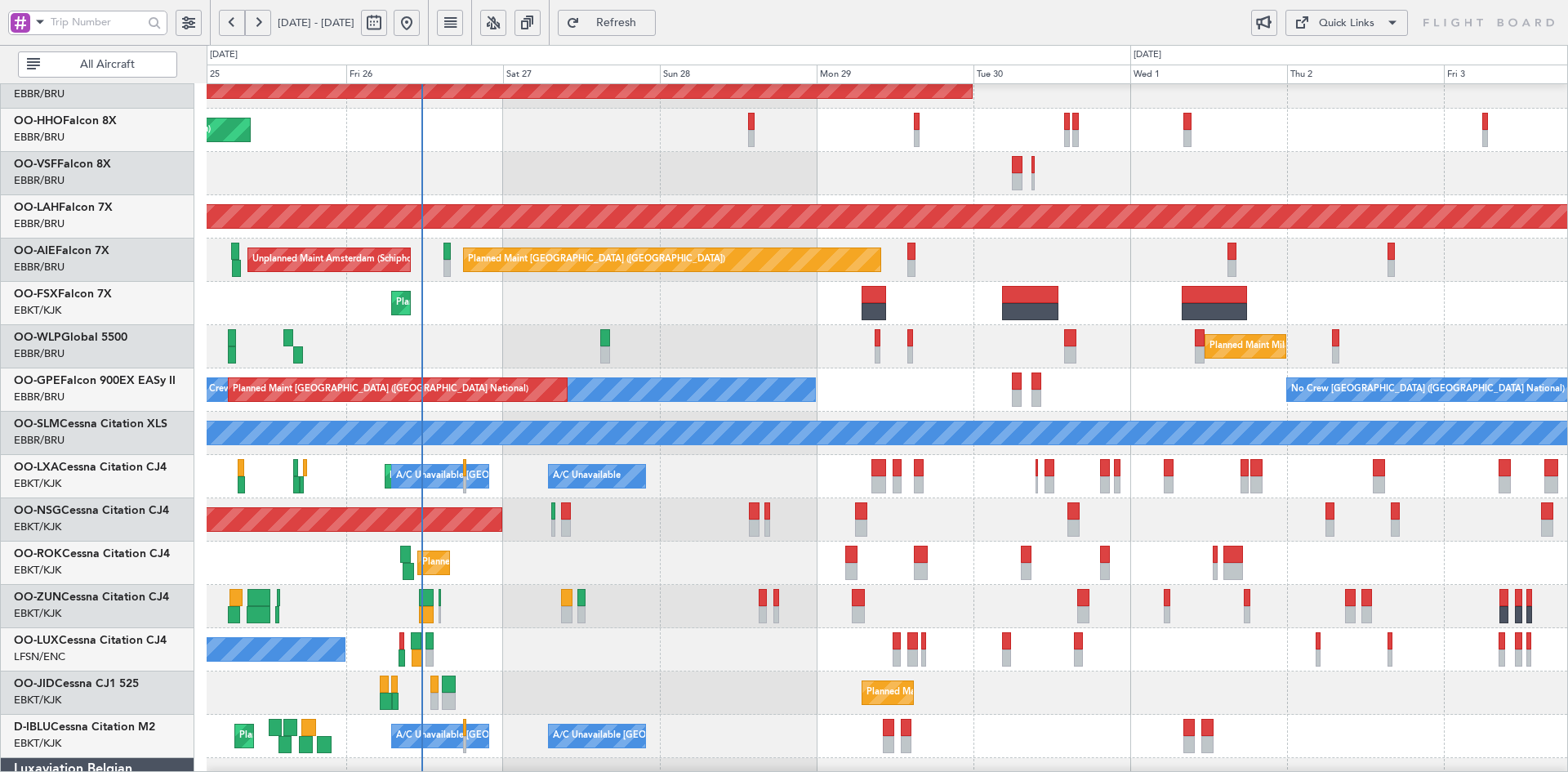
click at [1168, 309] on div "Planned Maint Kortrijk-[GEOGRAPHIC_DATA]" at bounding box center [886, 304] width 1360 height 44
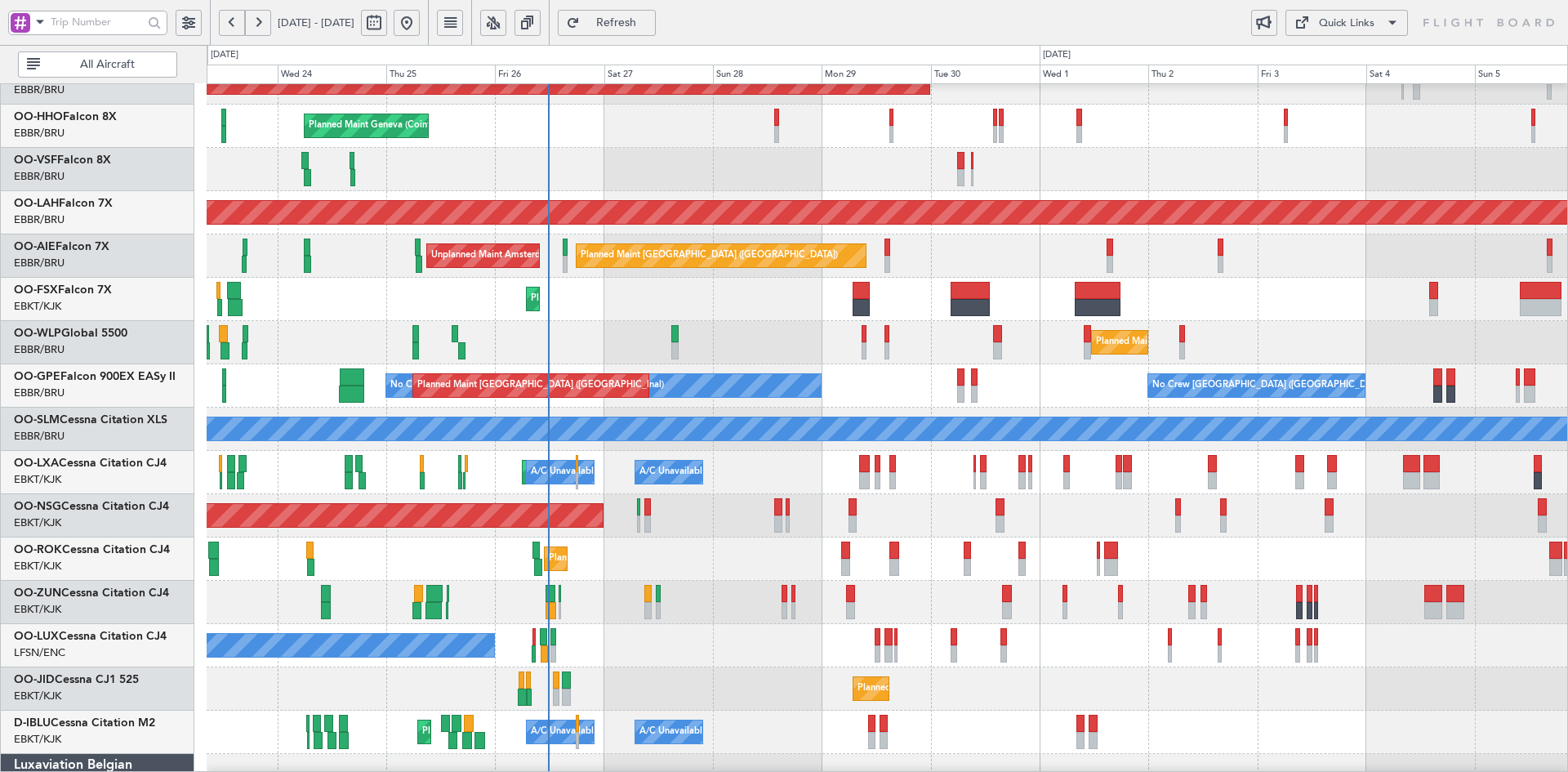
click at [1220, 303] on div "Planned Maint Kortrijk-[GEOGRAPHIC_DATA]" at bounding box center [886, 299] width 1360 height 44
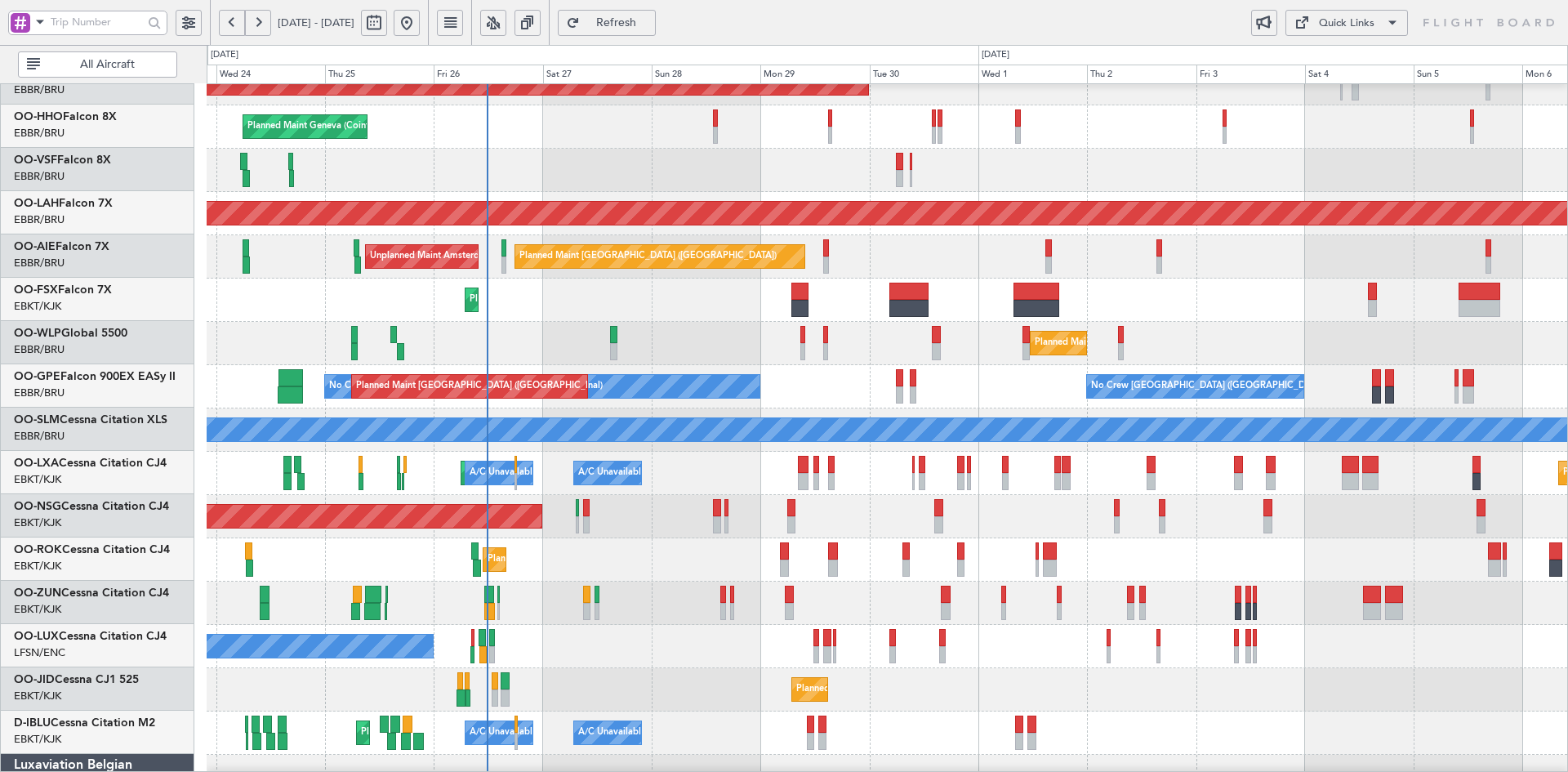
scroll to position [65, 0]
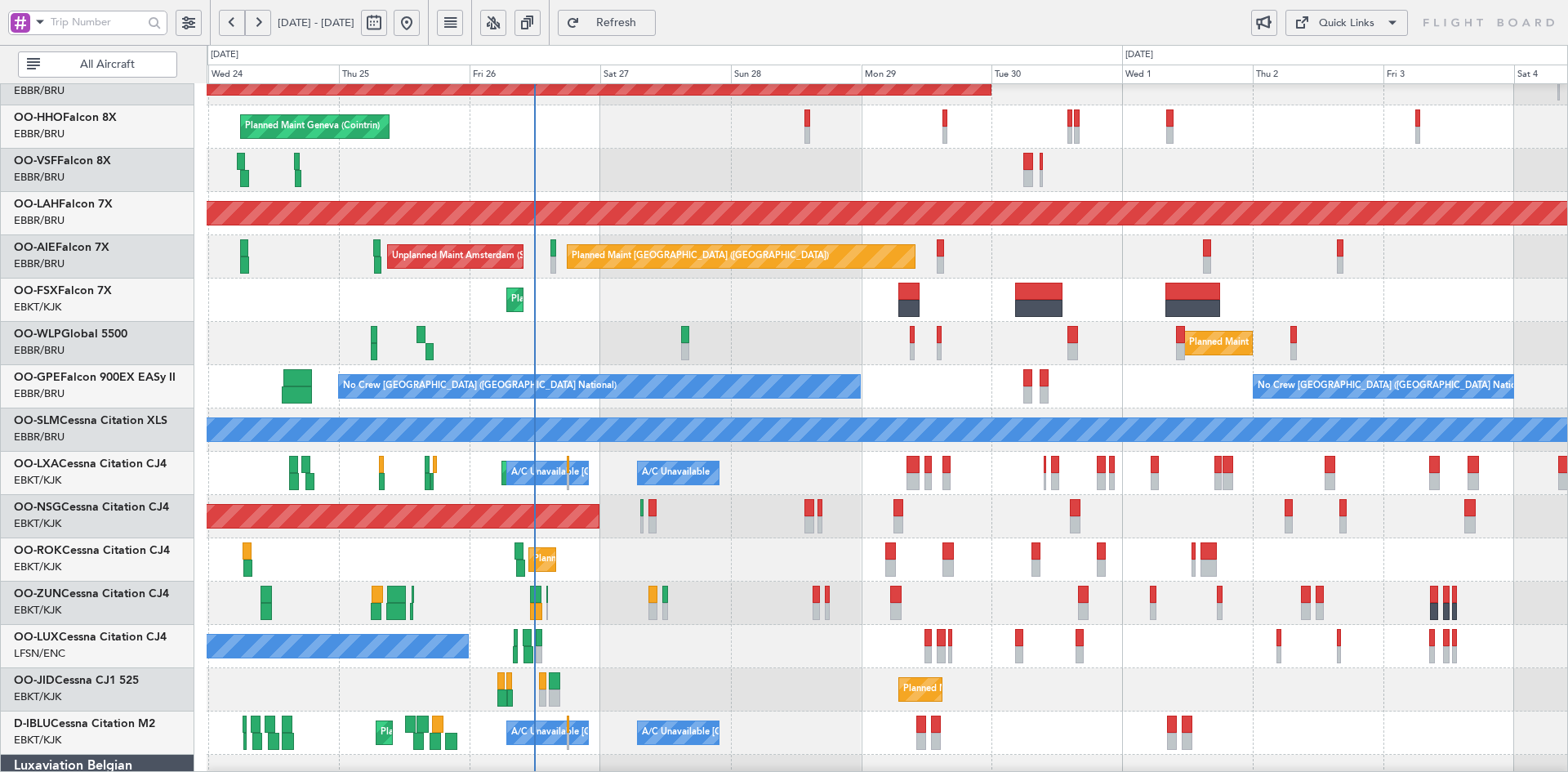
click at [1442, 304] on div "Planned Maint Kortrijk-[GEOGRAPHIC_DATA]" at bounding box center [886, 300] width 1360 height 44
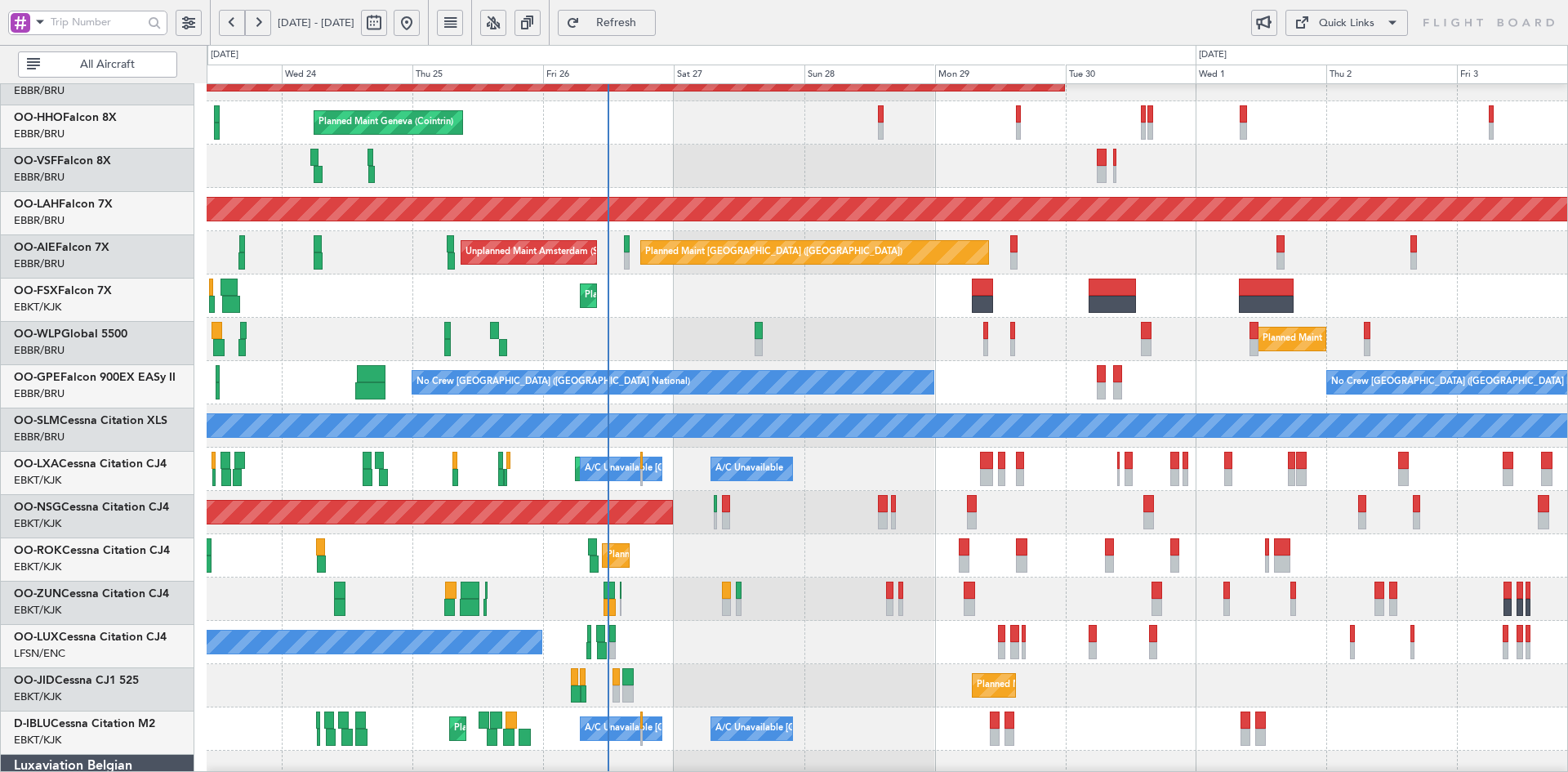
scroll to position [70, 0]
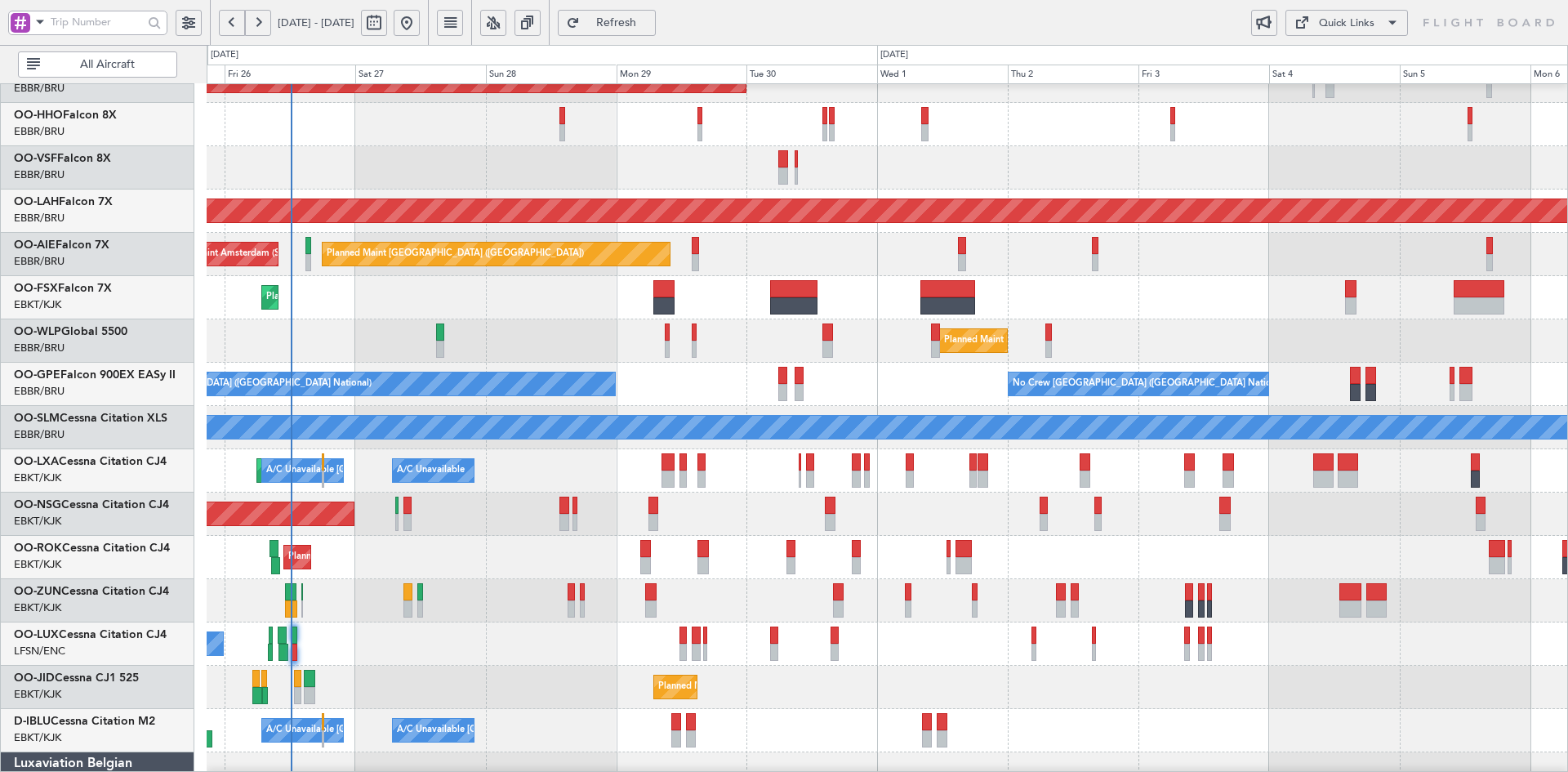
click at [1131, 313] on div "Planned Maint Kortrijk-[GEOGRAPHIC_DATA]" at bounding box center [886, 298] width 1360 height 44
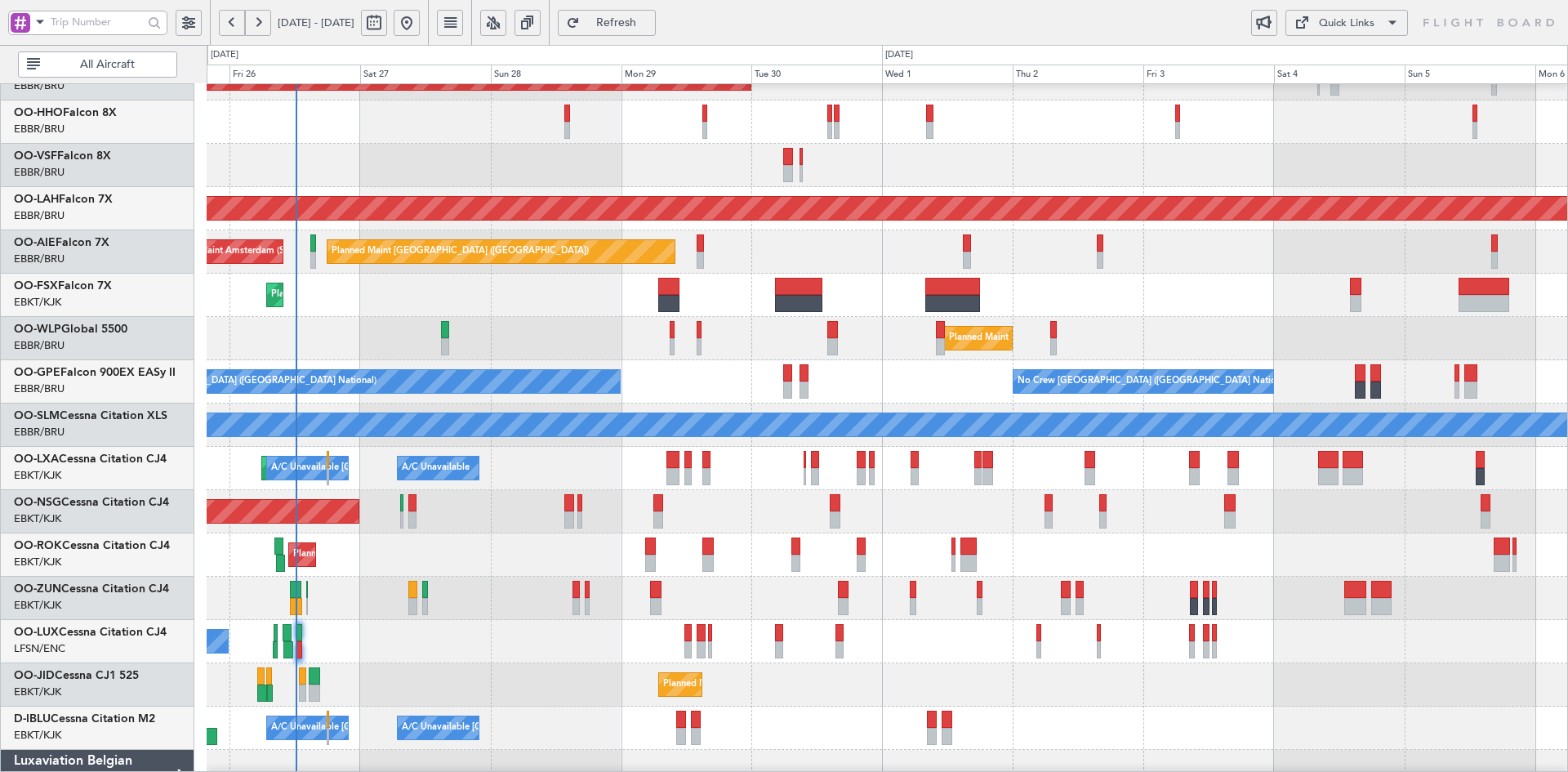
click at [857, 368] on div "Planned Maint Kortrijk-[GEOGRAPHIC_DATA] Planned Maint Geneva ([GEOGRAPHIC_DATA…" at bounding box center [886, 446] width 1360 height 866
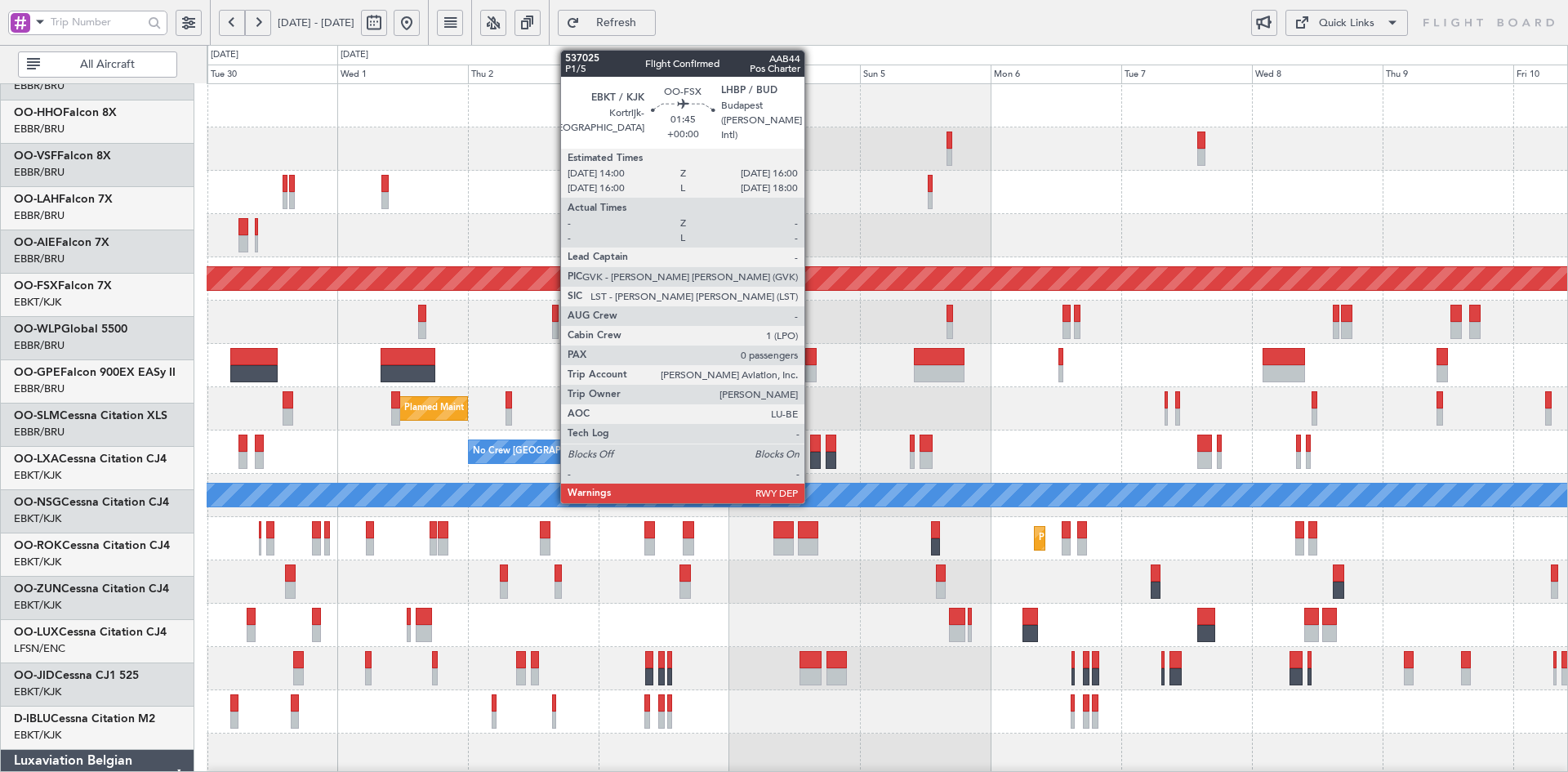
scroll to position [0, 0]
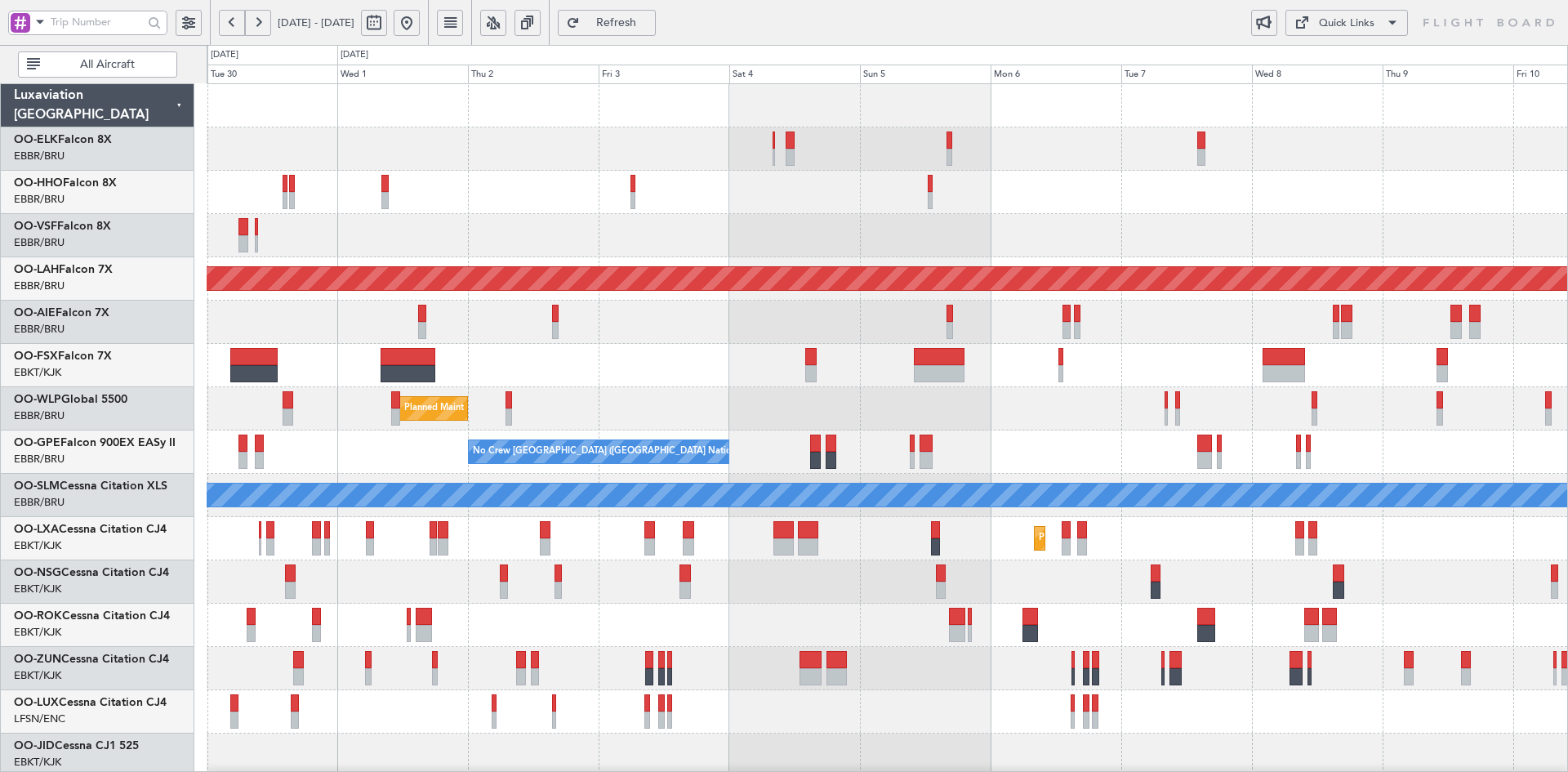
click at [1250, 575] on div at bounding box center [886, 582] width 1360 height 44
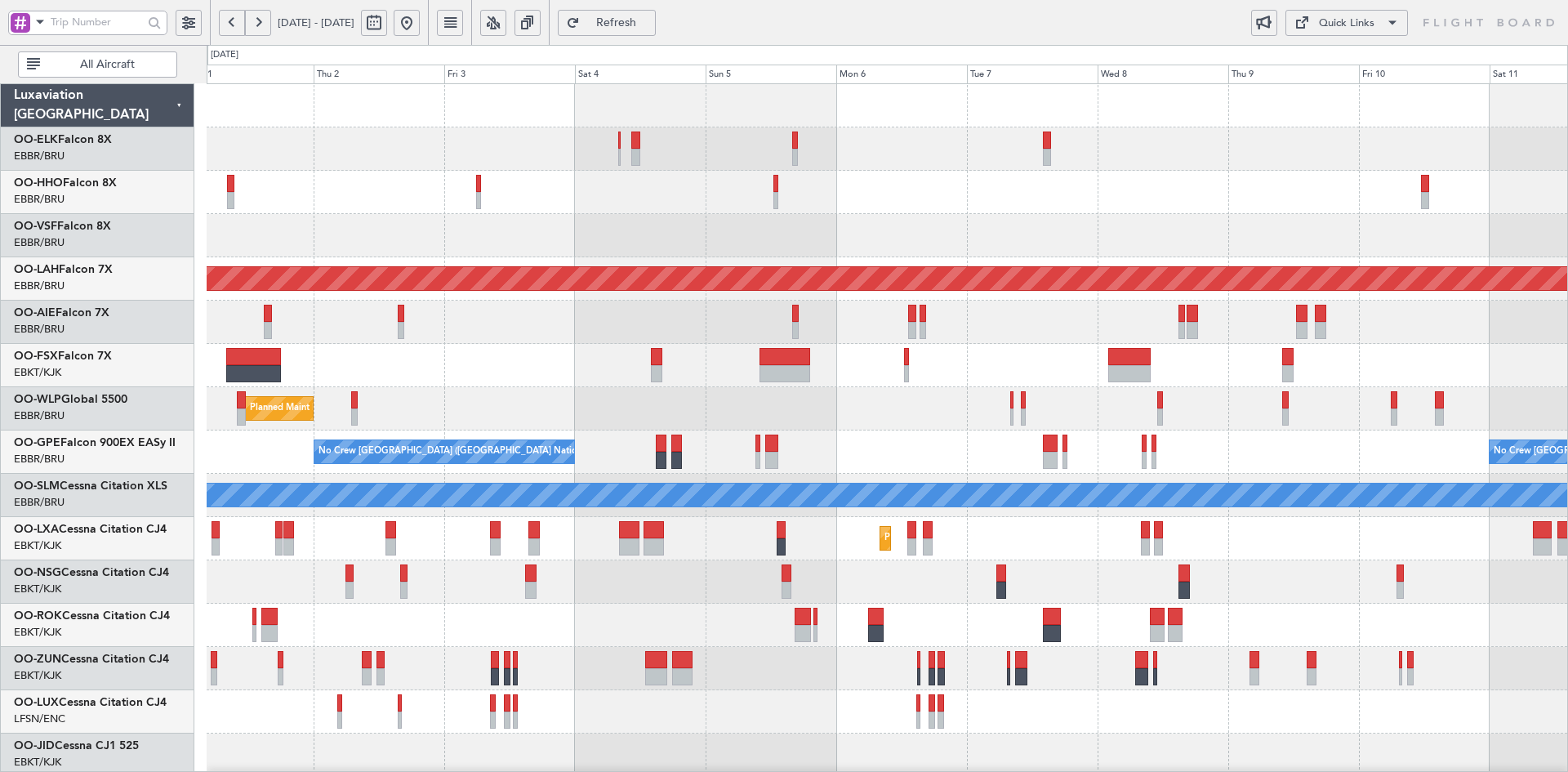
click at [1149, 612] on div at bounding box center [886, 625] width 1360 height 44
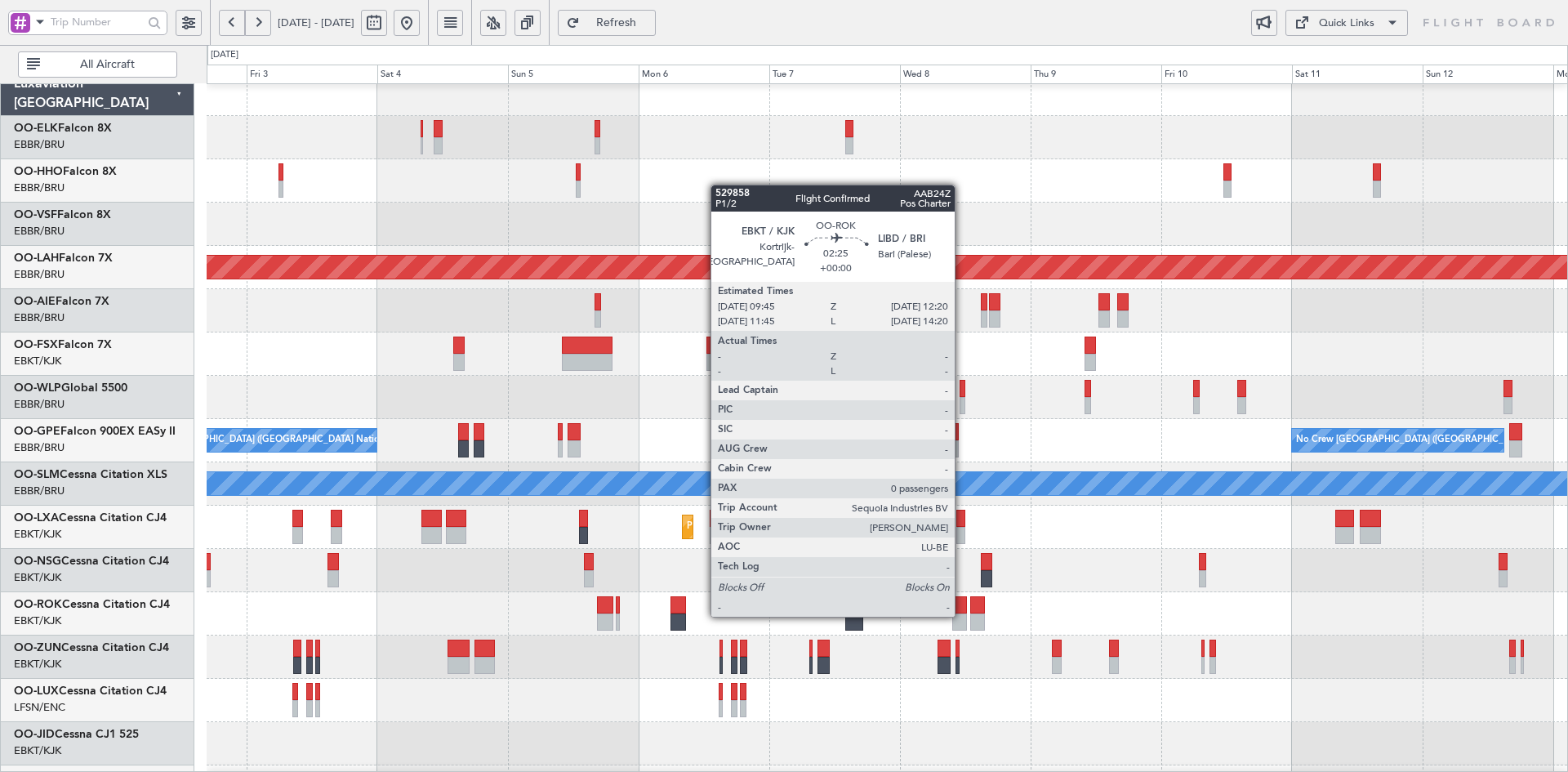
click at [962, 615] on div at bounding box center [959, 623] width 15 height 17
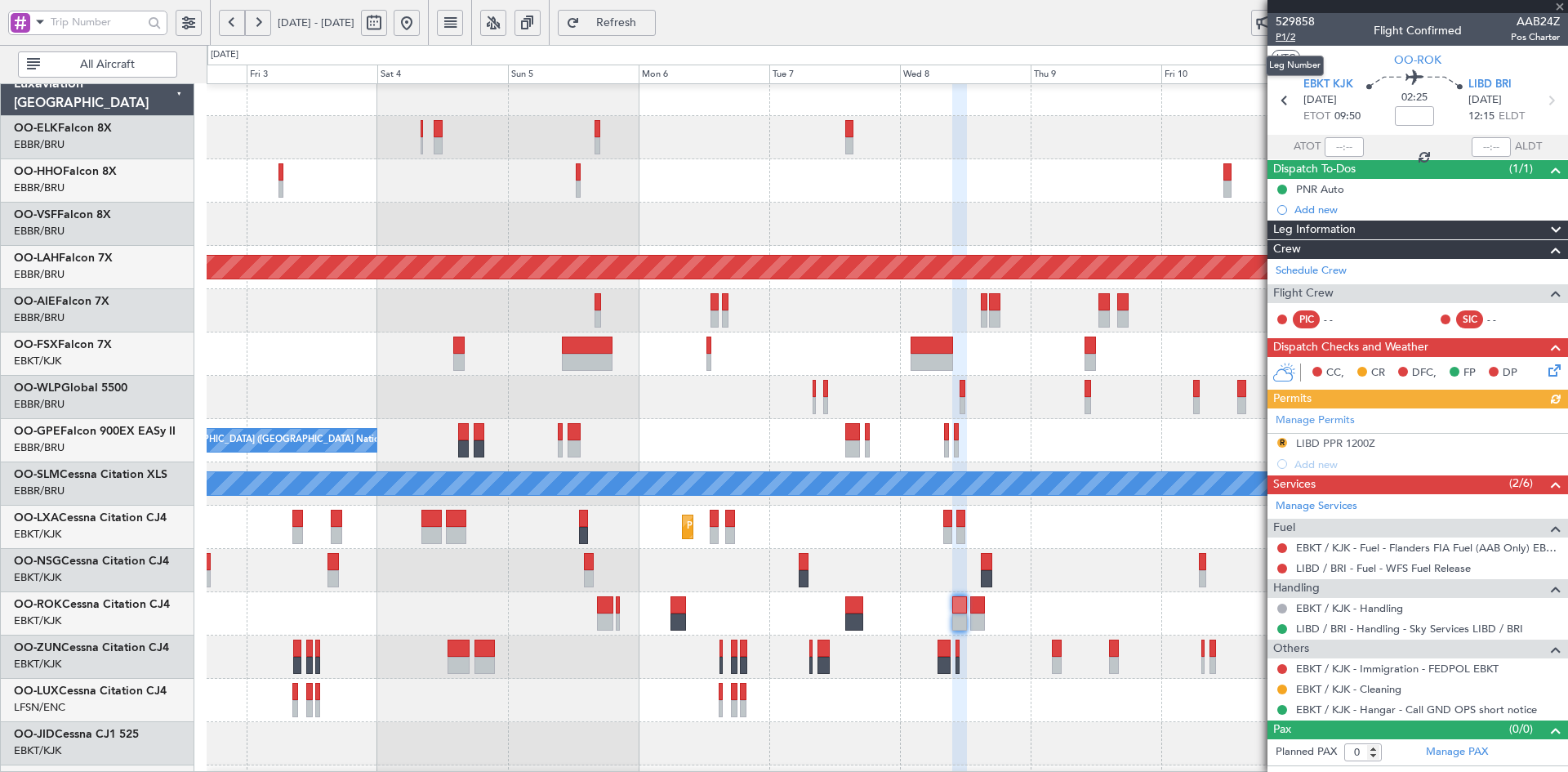
click at [1297, 36] on span "P1/2" at bounding box center [1296, 37] width 39 height 14
click at [1108, 562] on div at bounding box center [886, 570] width 1360 height 44
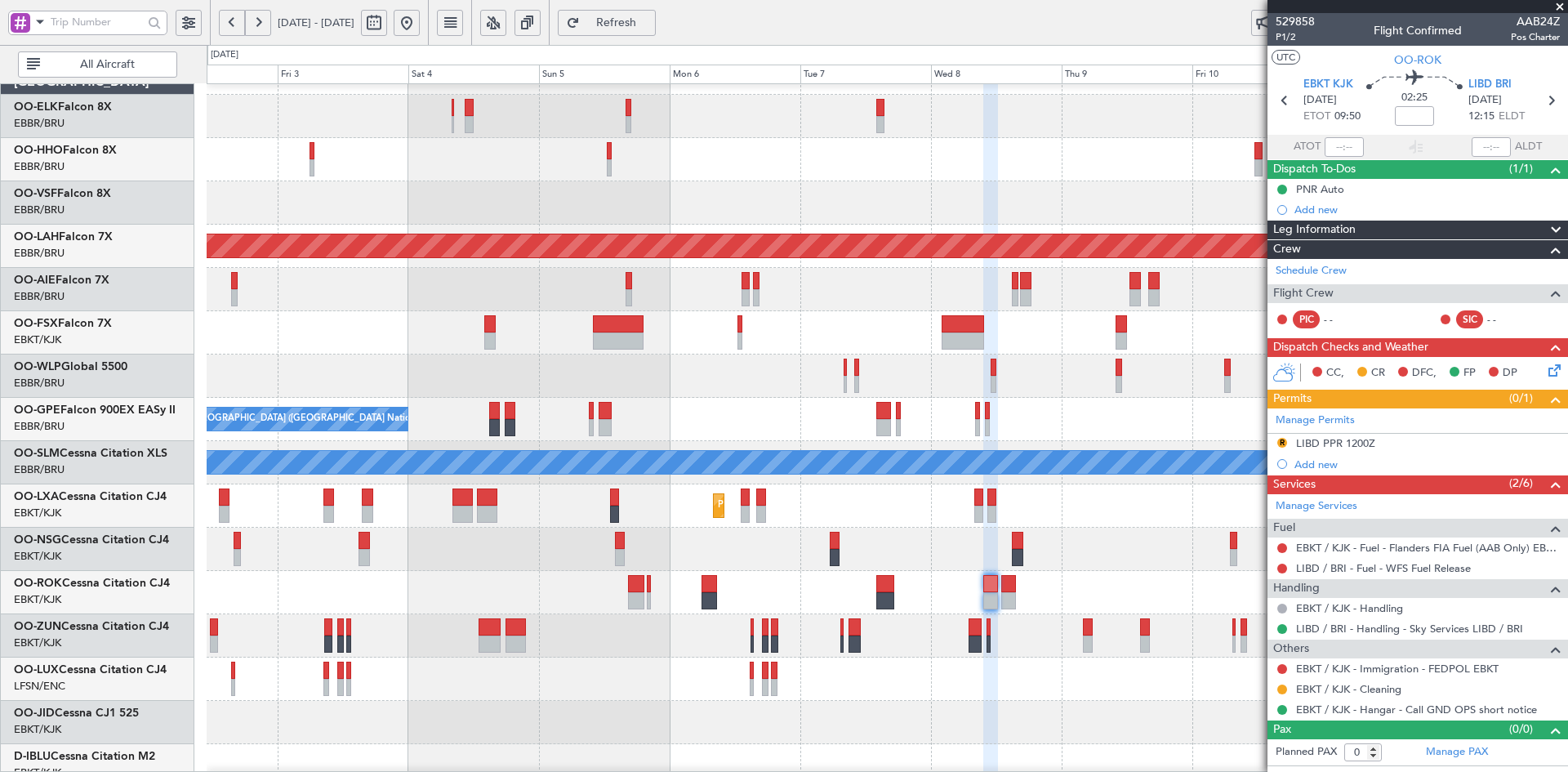
click at [1181, 527] on div "Planned Maint Kortrijk-[GEOGRAPHIC_DATA] Planned [GEOGRAPHIC_DATA][PERSON_NAME]…" at bounding box center [886, 484] width 1360 height 866
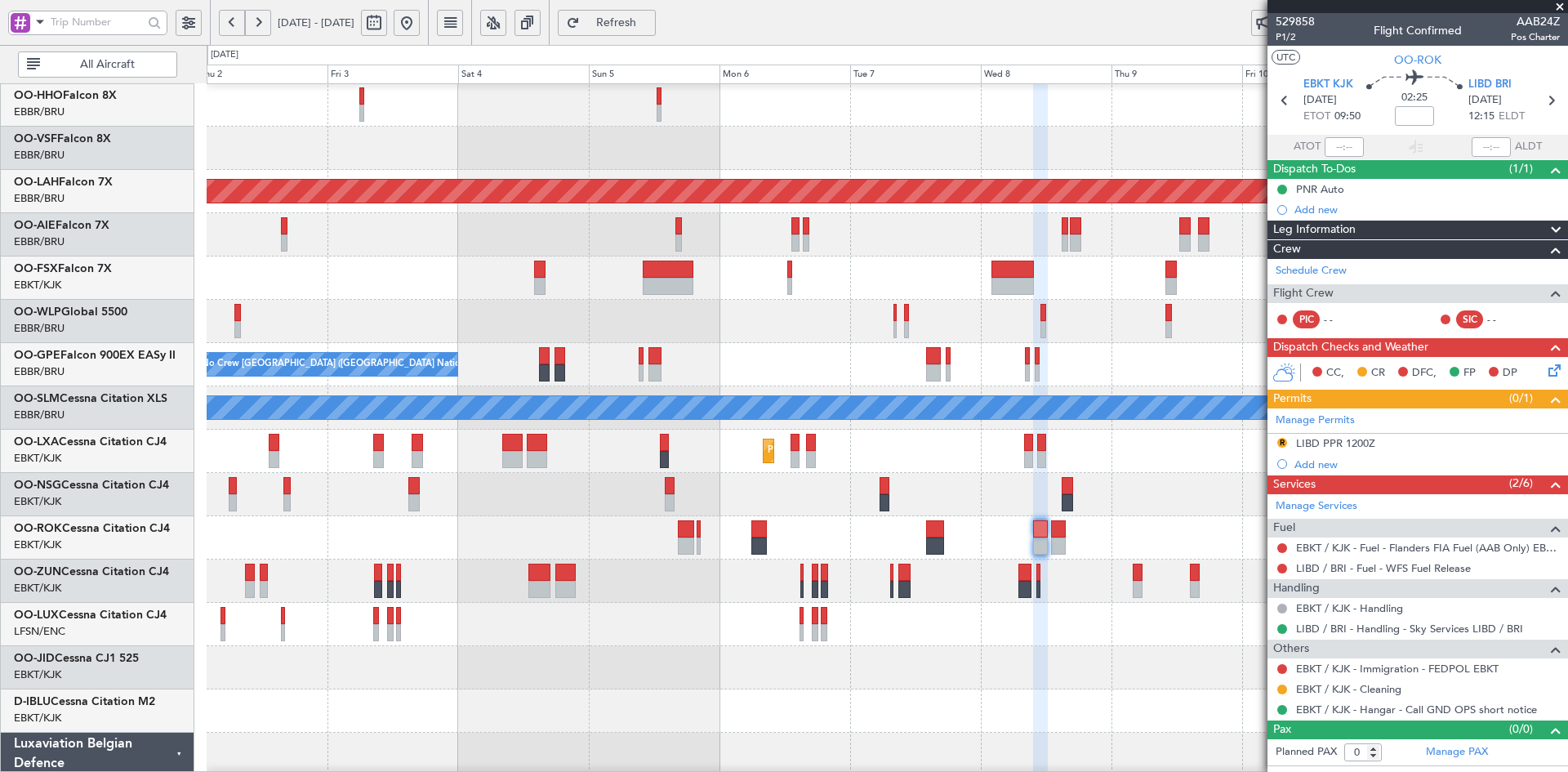
click at [757, 257] on div at bounding box center [886, 277] width 1360 height 44
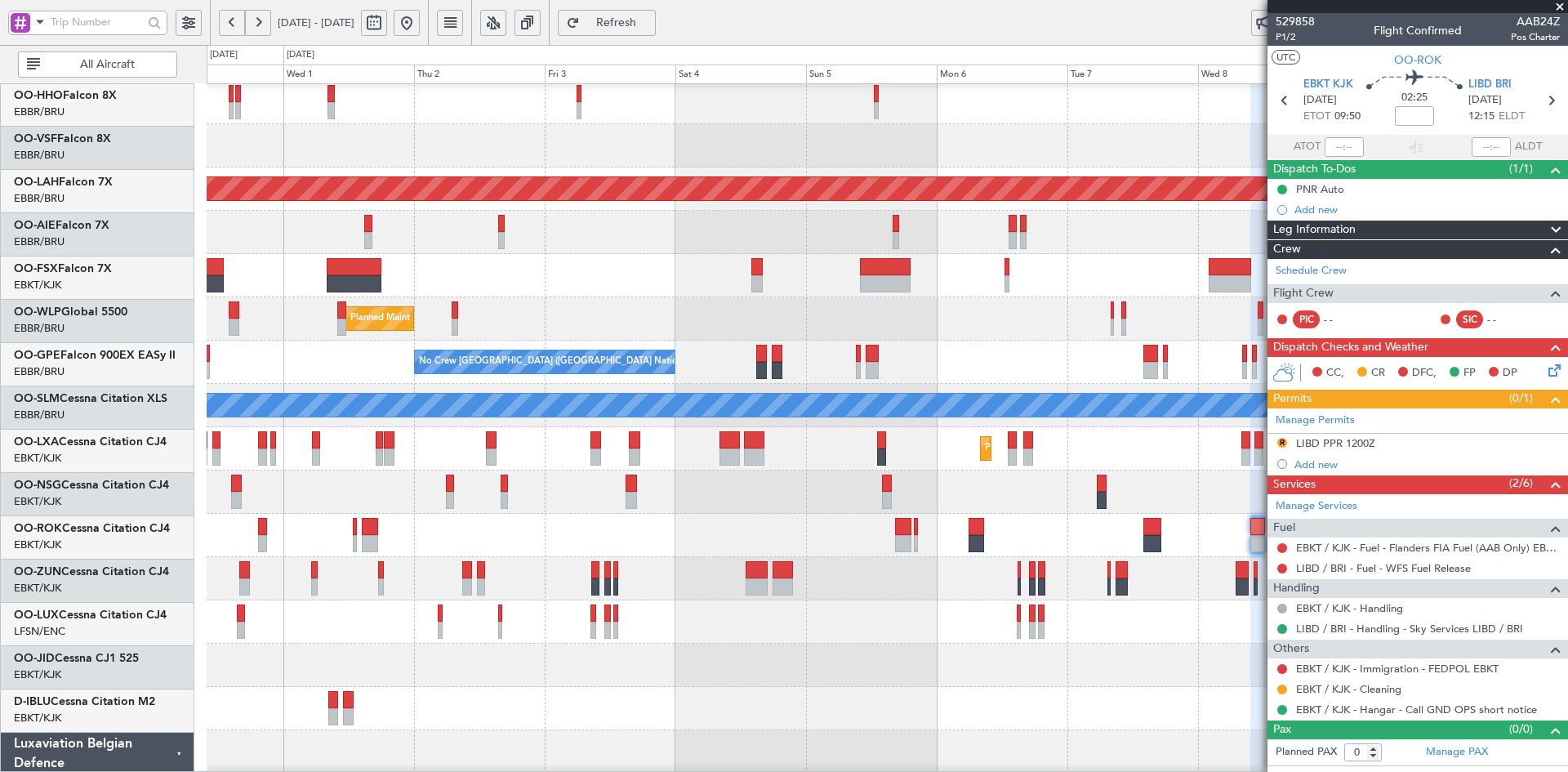
scroll to position [90, 0]
click at [795, 254] on div at bounding box center [886, 275] width 1360 height 44
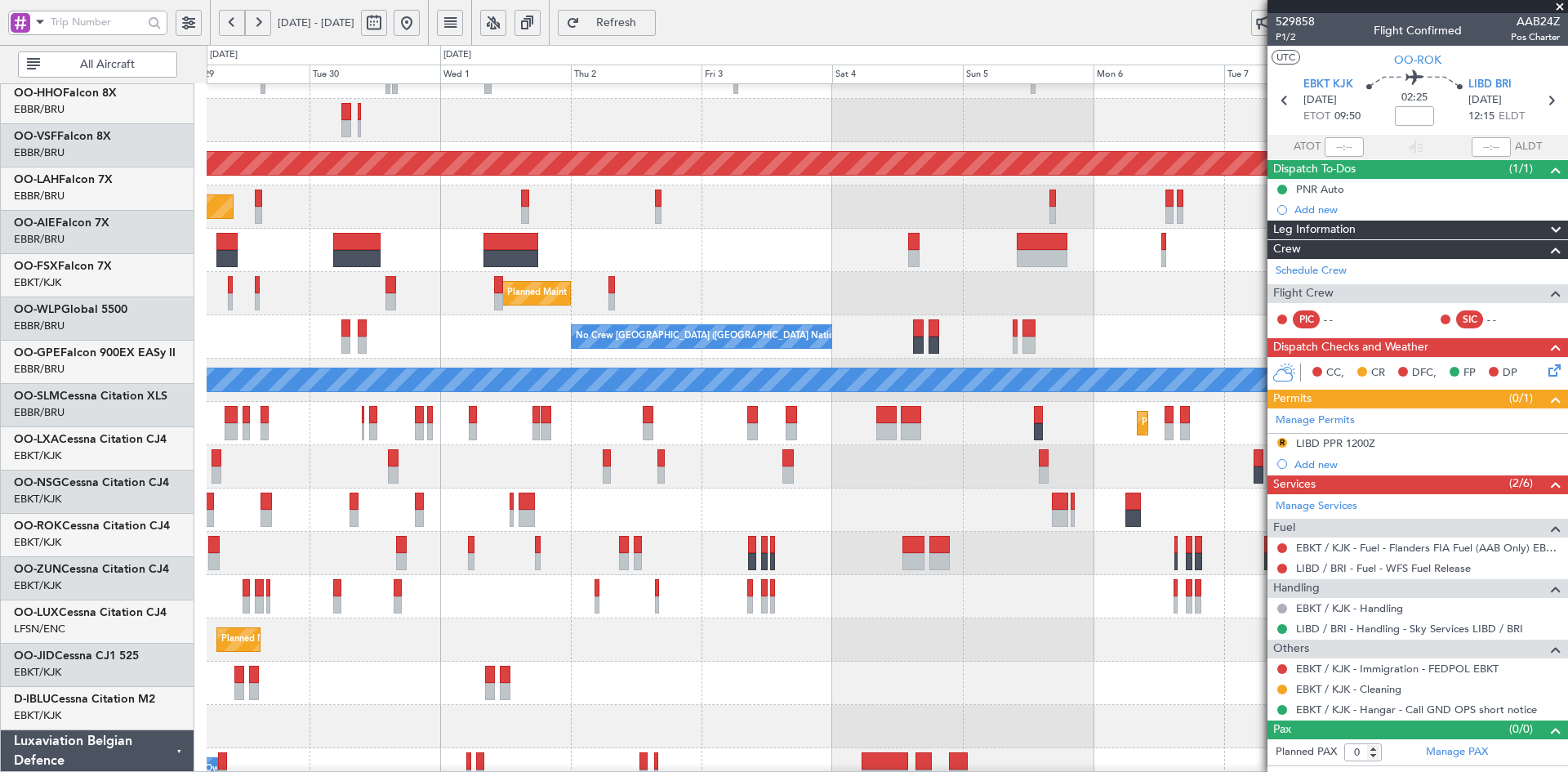
scroll to position [115, 0]
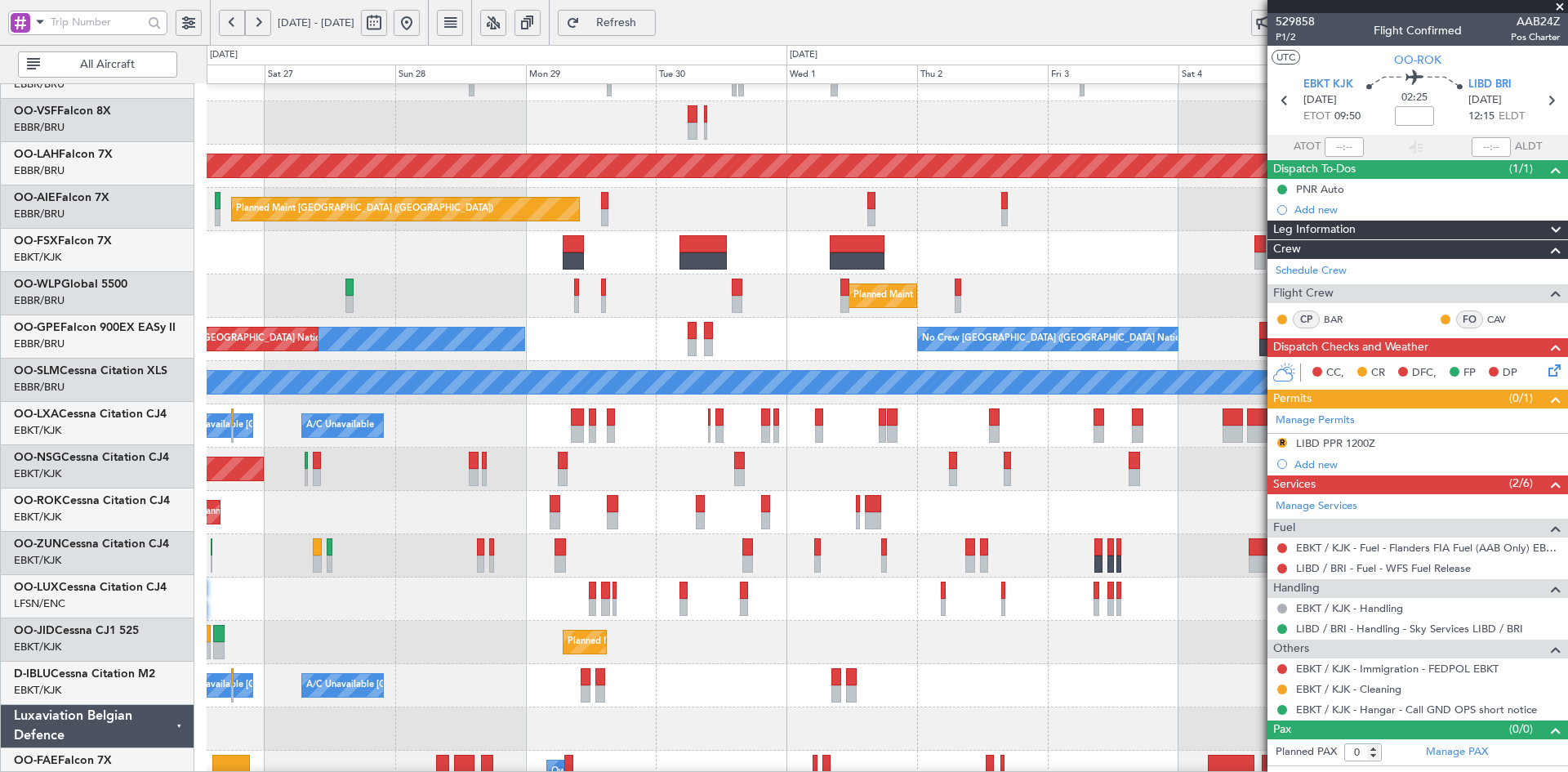
click at [1106, 256] on div "Planned Maint Kortrijk-[GEOGRAPHIC_DATA]" at bounding box center [886, 252] width 1360 height 44
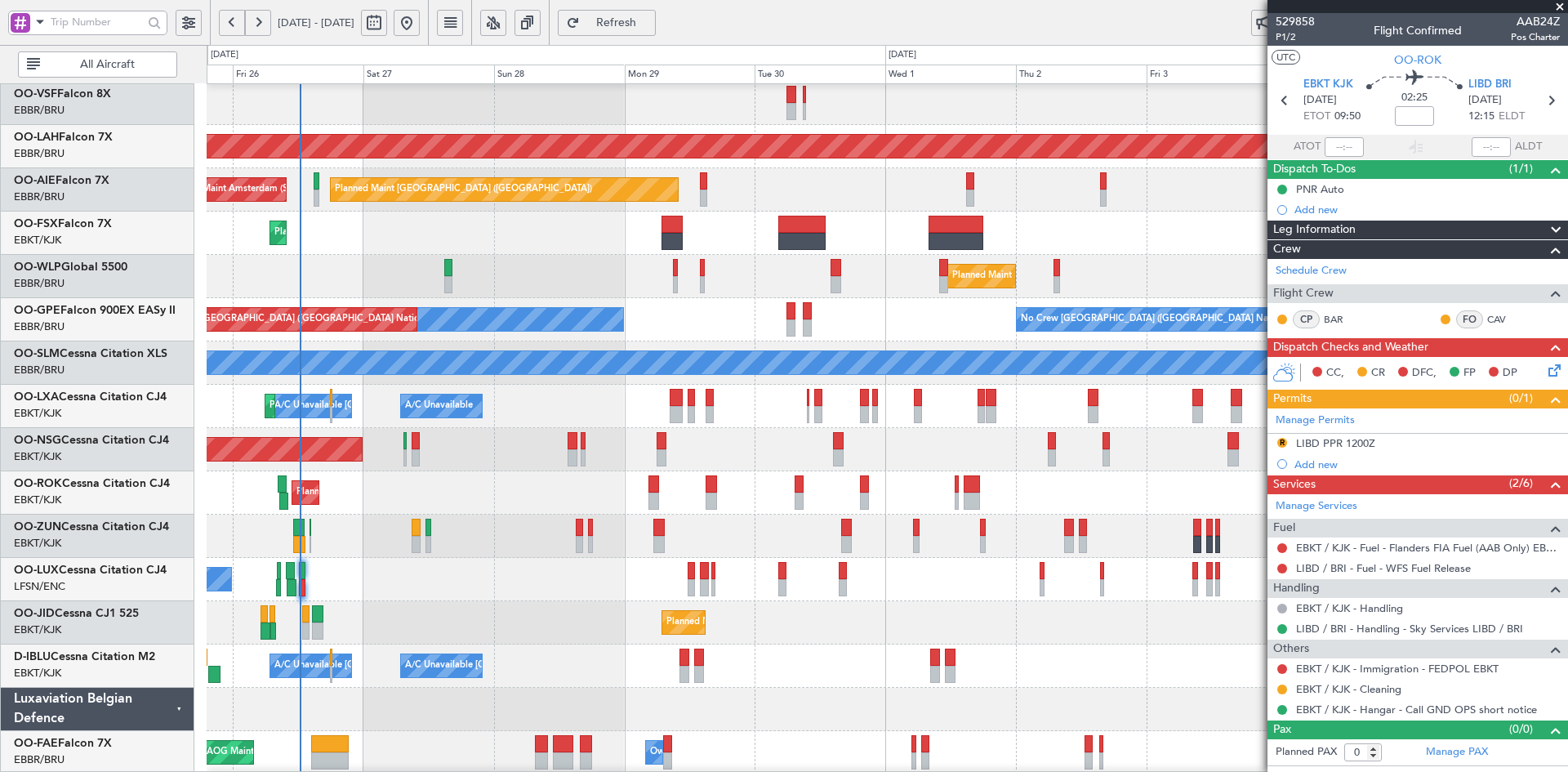
scroll to position [135, 0]
click at [602, 281] on div "Planned Maint Milan (Linate)" at bounding box center [886, 276] width 1360 height 44
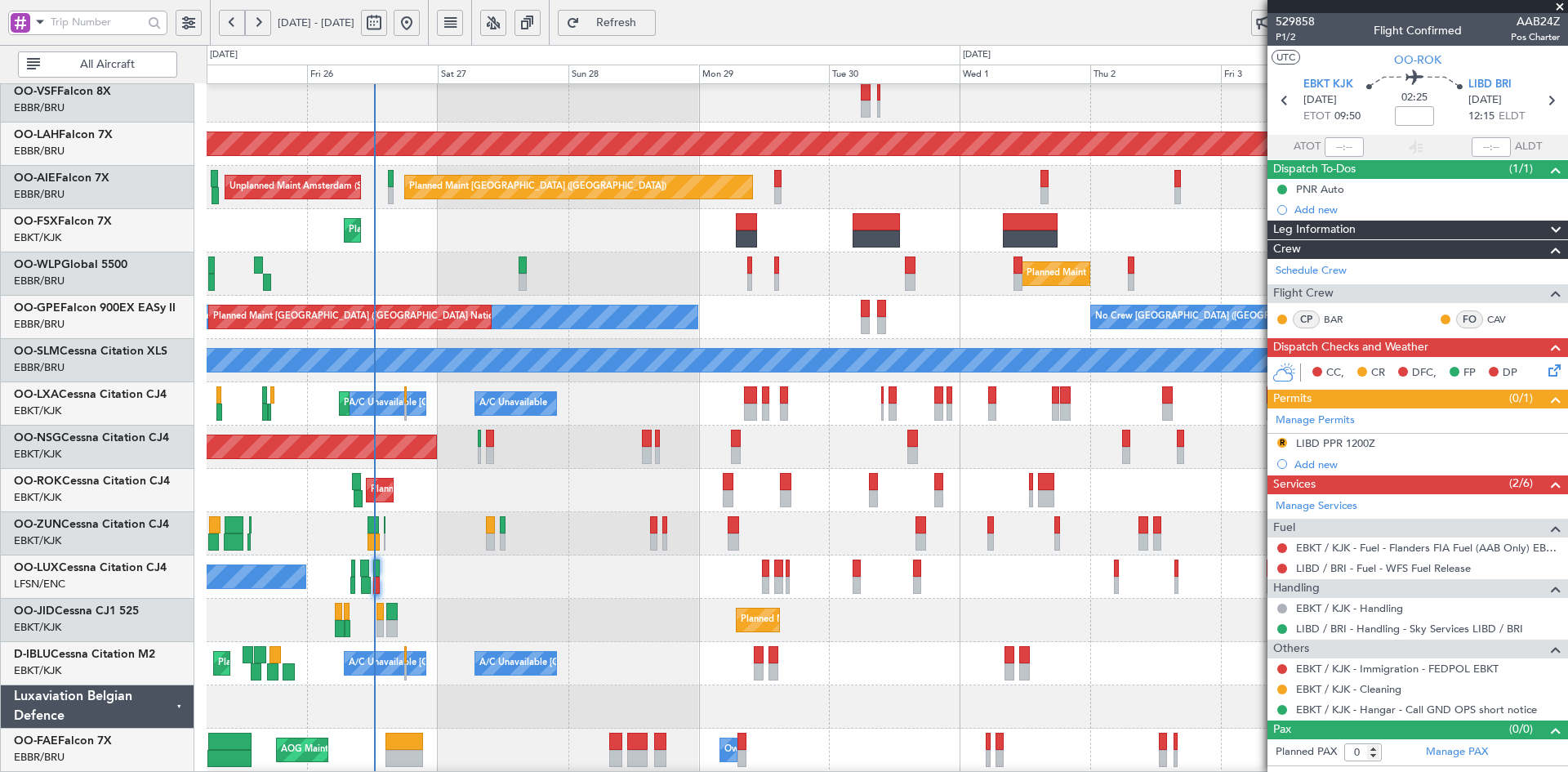
scroll to position [132, 0]
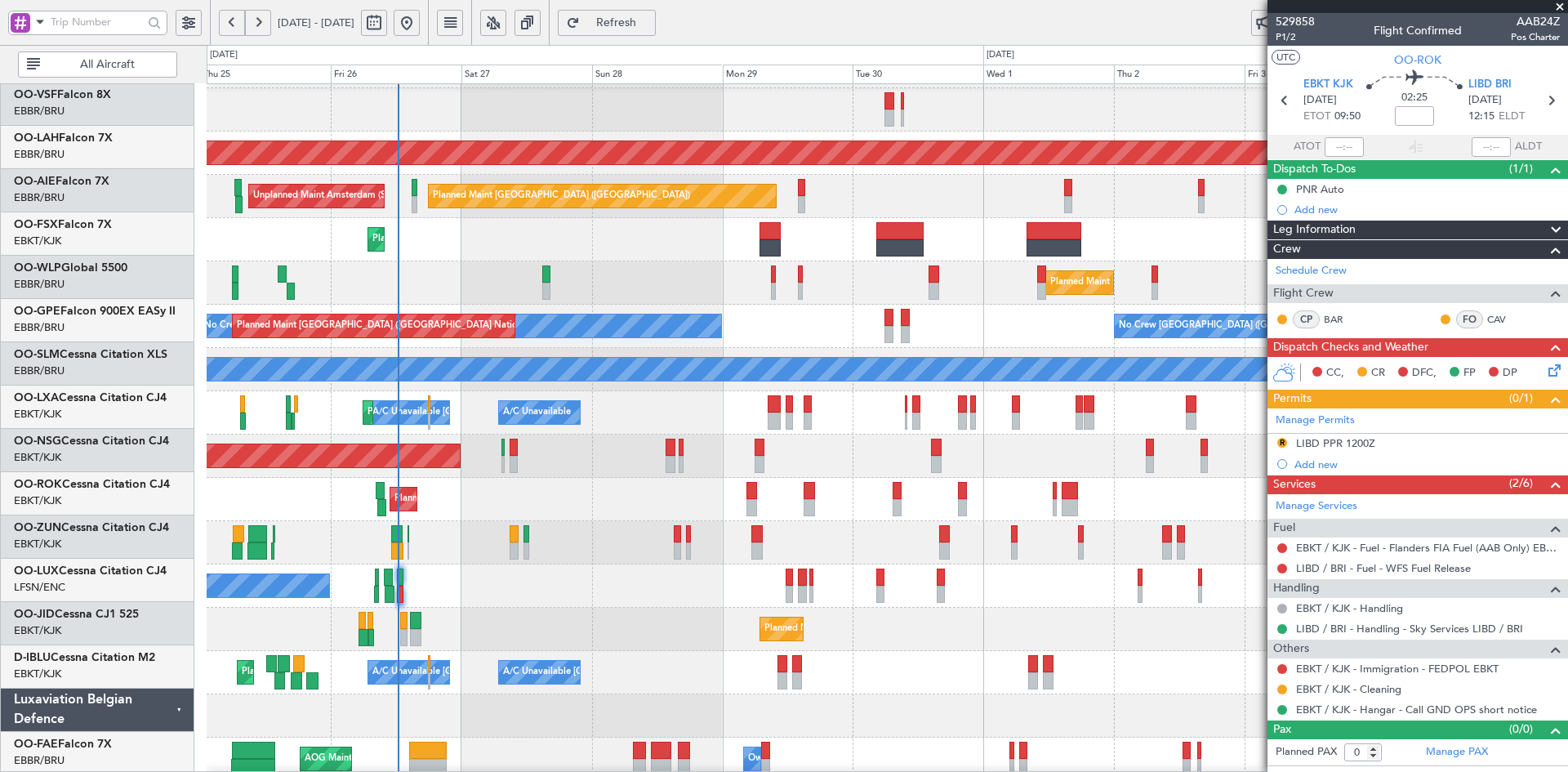
click at [1164, 241] on div "Planned Maint Kortrijk-[GEOGRAPHIC_DATA]" at bounding box center [886, 240] width 1360 height 44
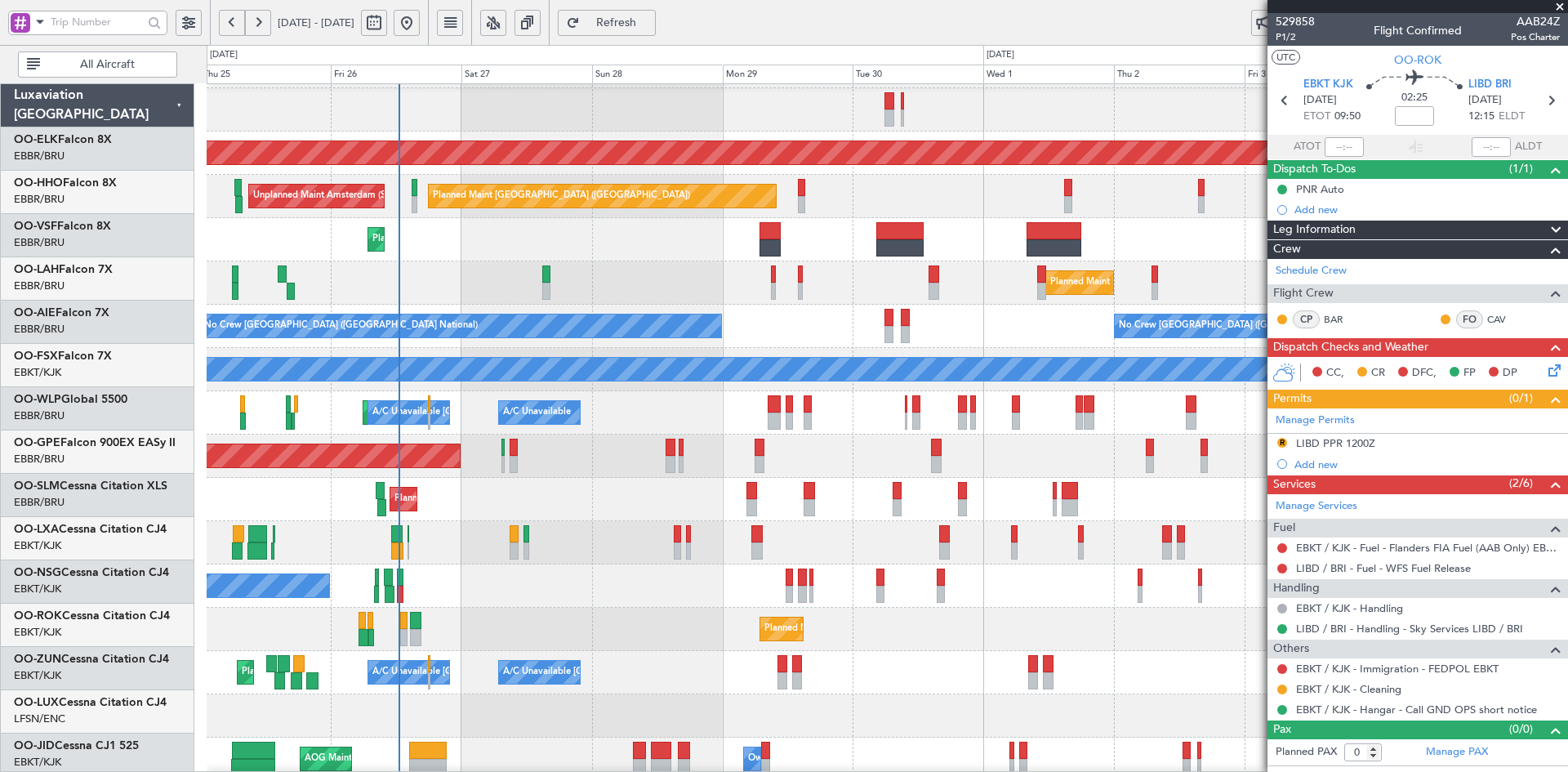
scroll to position [126, 0]
